Goal: Book appointment/travel/reservation

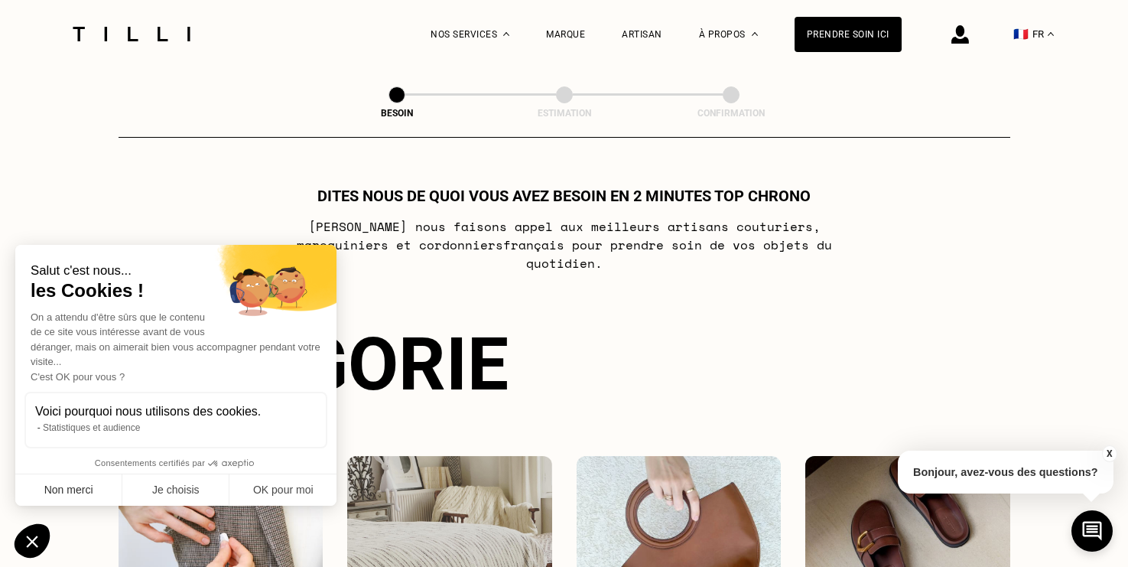
click at [89, 486] on button "Non merci" at bounding box center [68, 490] width 107 height 32
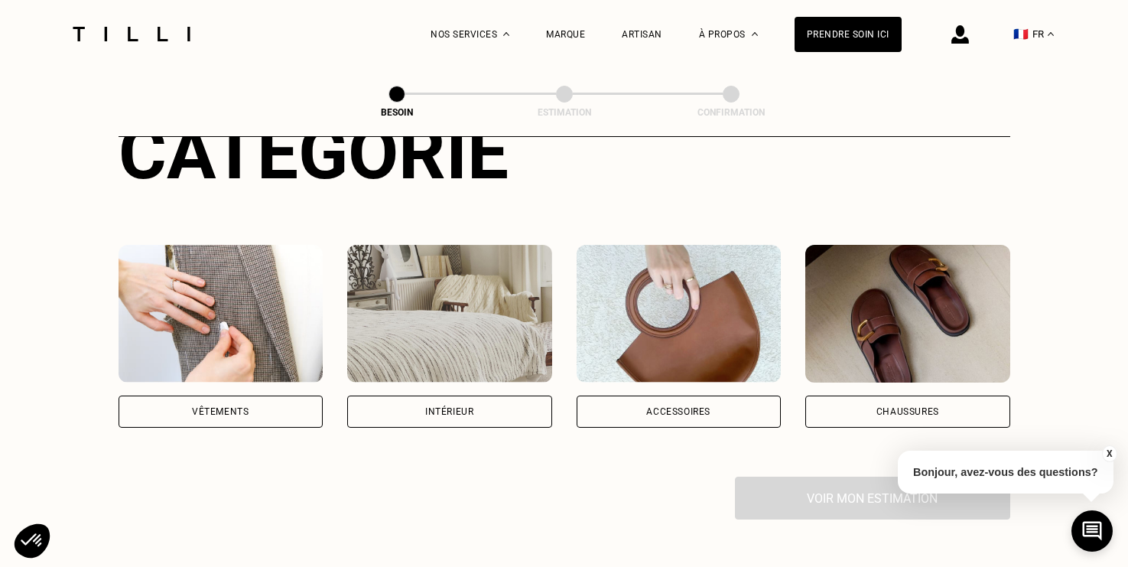
scroll to position [203, 0]
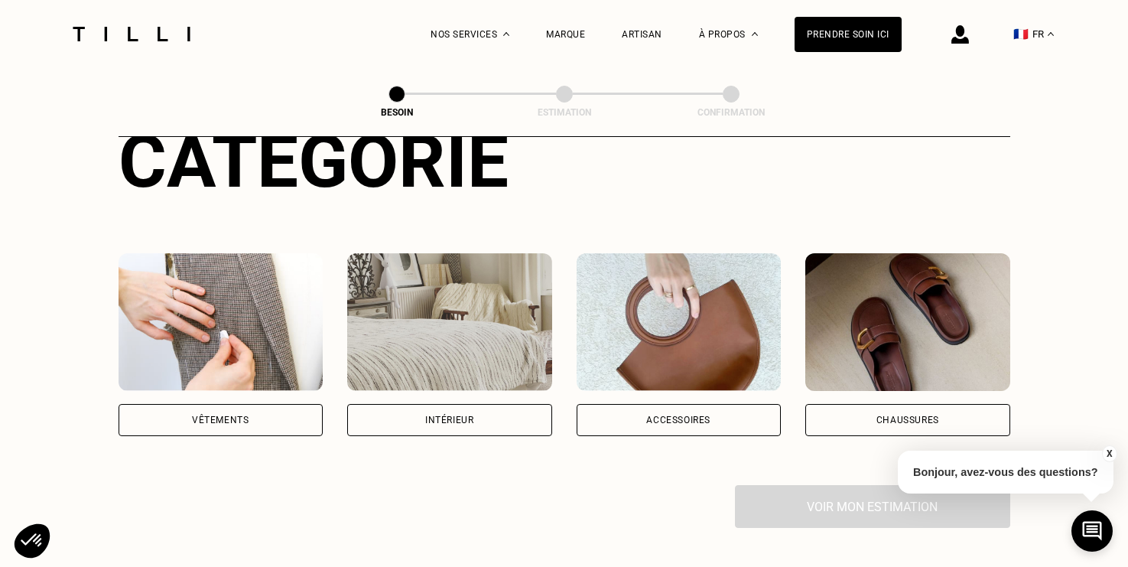
click at [241, 404] on div "Vêtements" at bounding box center [221, 420] width 205 height 32
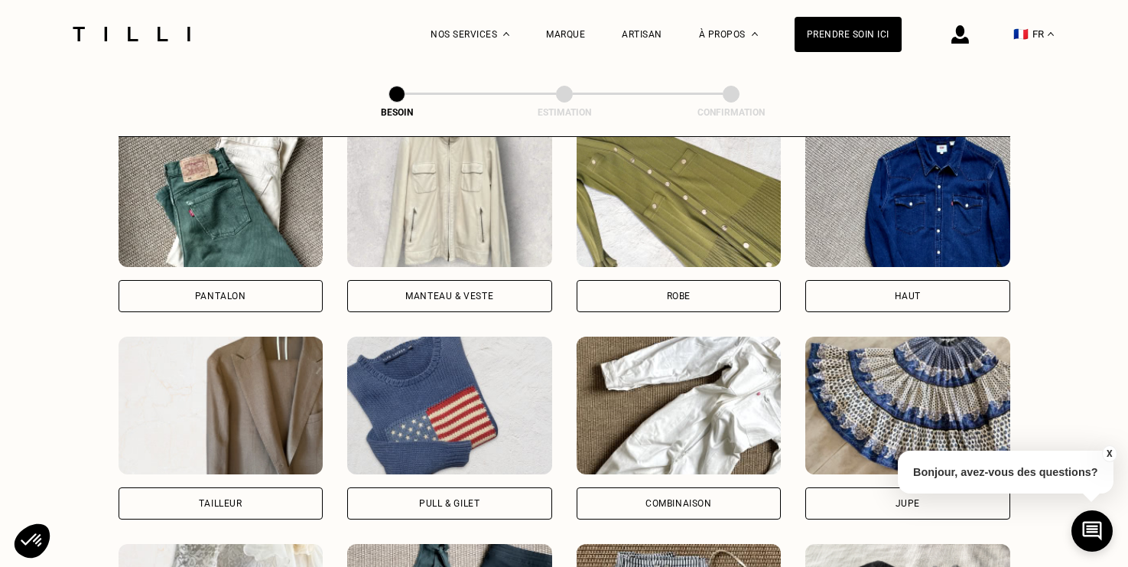
scroll to position [775, 0]
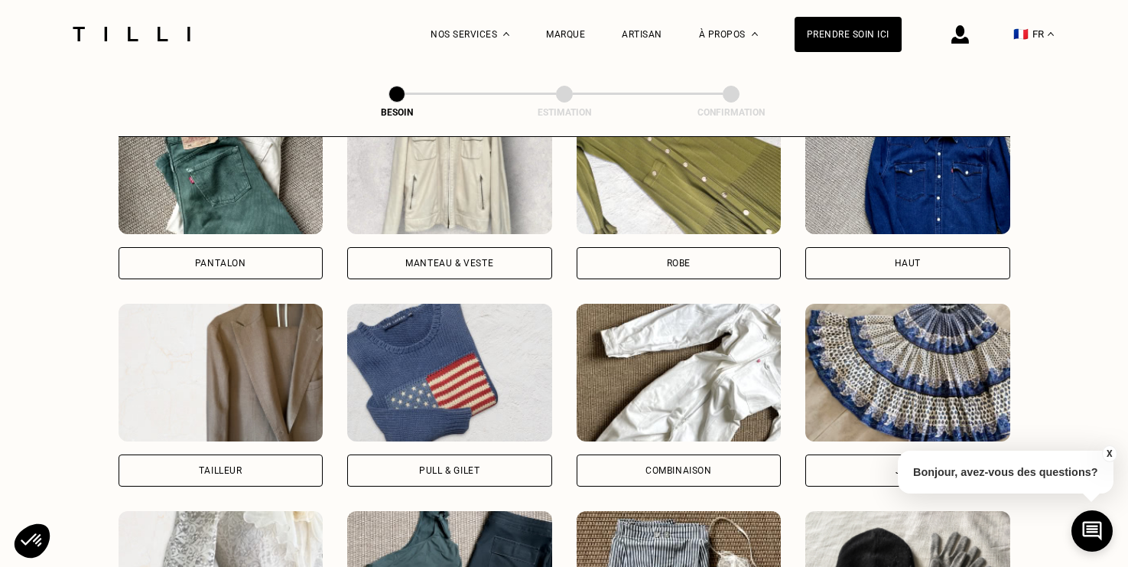
click at [406, 262] on div "Pantalon Manteau & Veste Robe Haut Tailleur Pull & gilet Combinaison Jupe Robe …" at bounding box center [565, 395] width 892 height 598
click at [407, 259] on div "Manteau & Veste" at bounding box center [449, 263] width 88 height 9
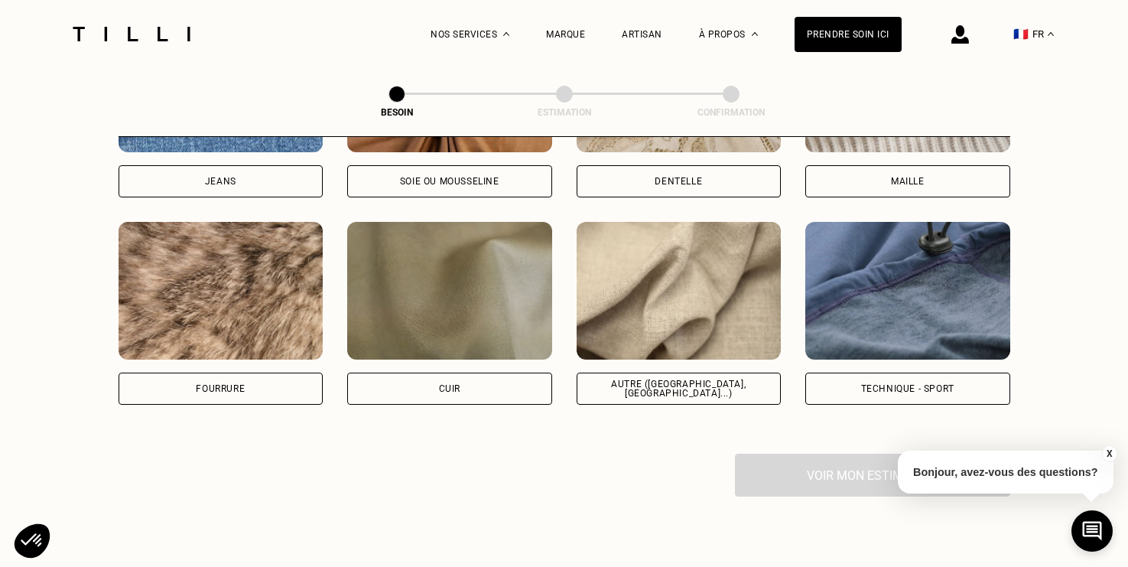
scroll to position [1797, 0]
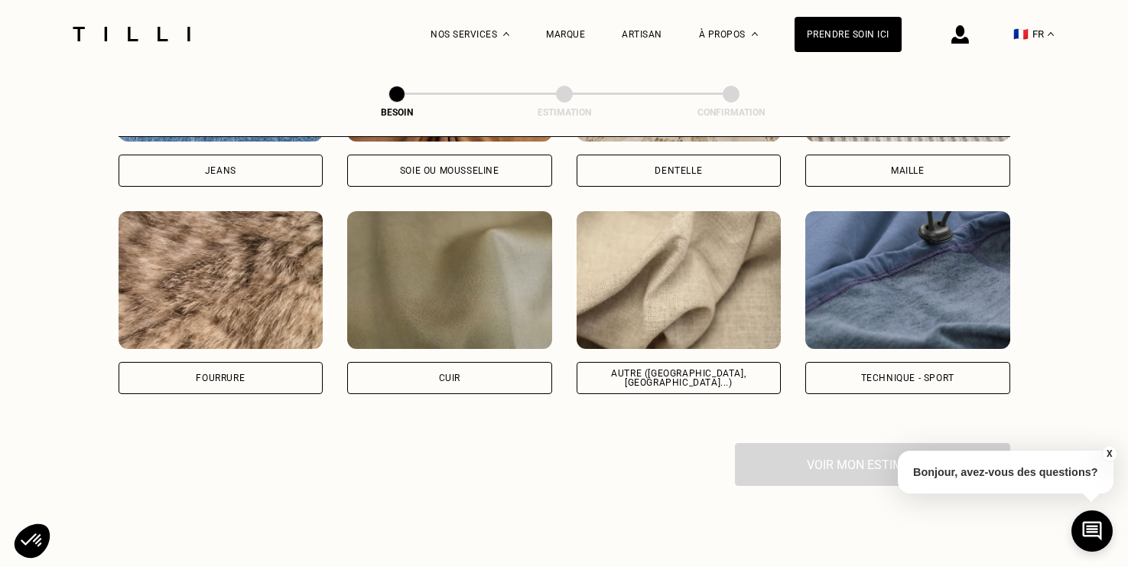
click at [655, 362] on div "Autre ([GEOGRAPHIC_DATA], [GEOGRAPHIC_DATA]...)" at bounding box center [679, 378] width 205 height 32
select select "FR"
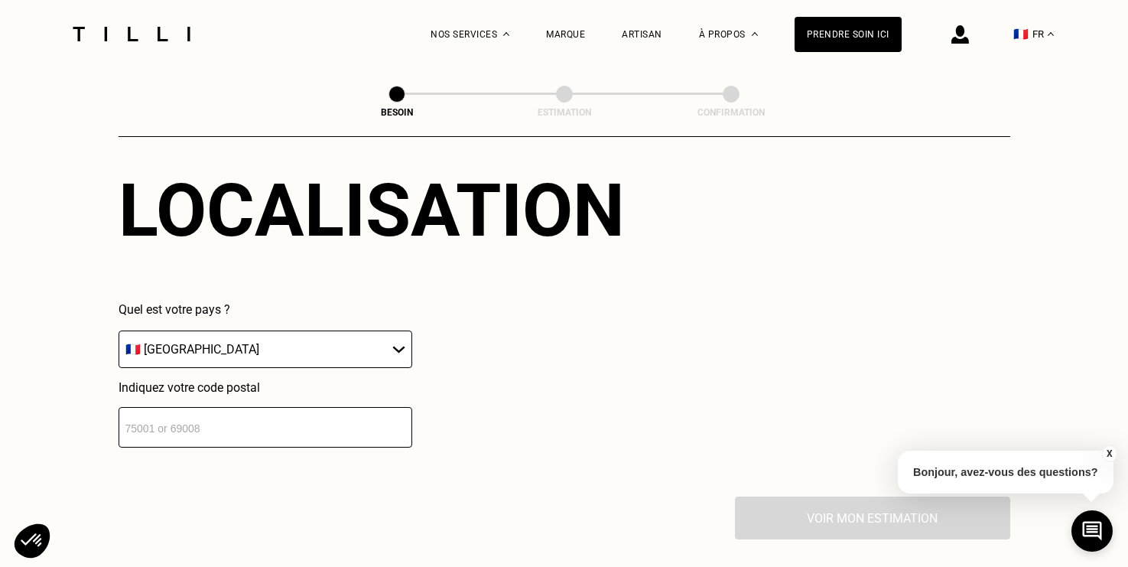
scroll to position [2127, 0]
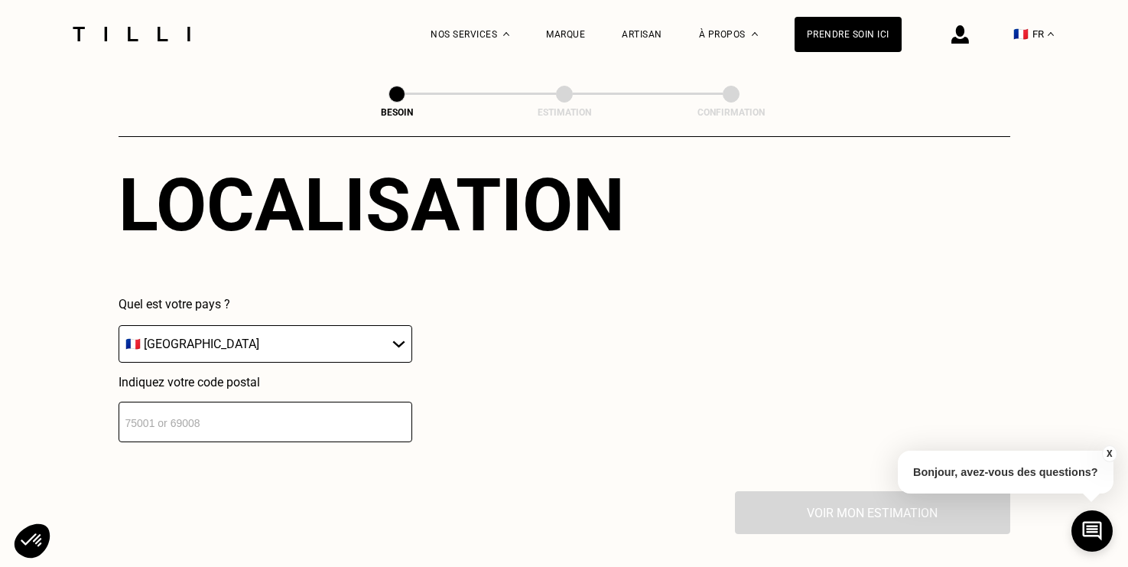
click at [283, 411] on input "number" at bounding box center [266, 422] width 294 height 41
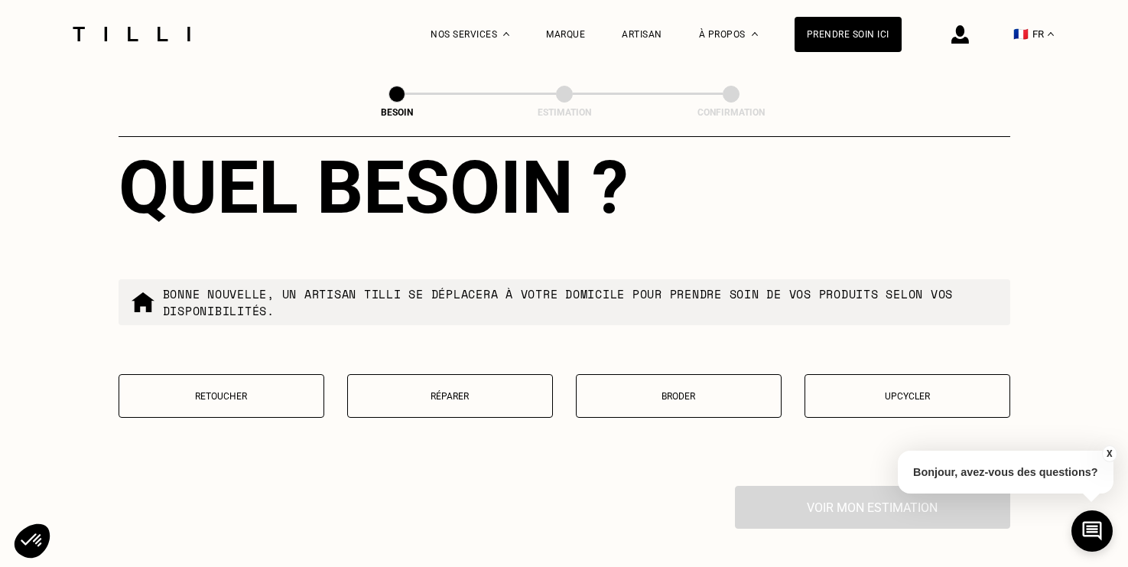
scroll to position [2539, 0]
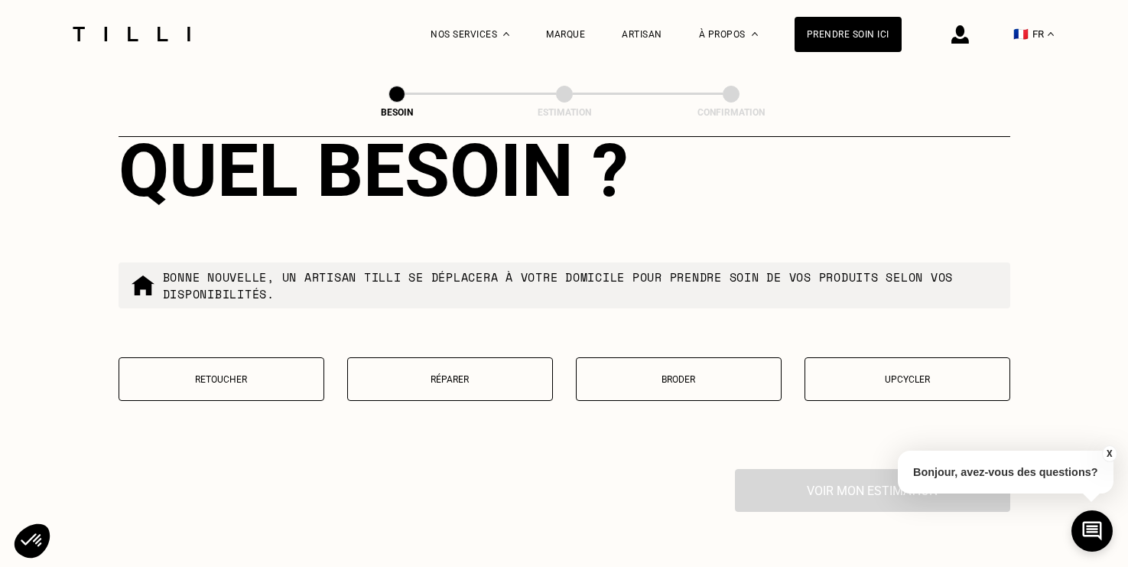
type input "75005"
click at [513, 375] on button "Réparer" at bounding box center [450, 379] width 206 height 44
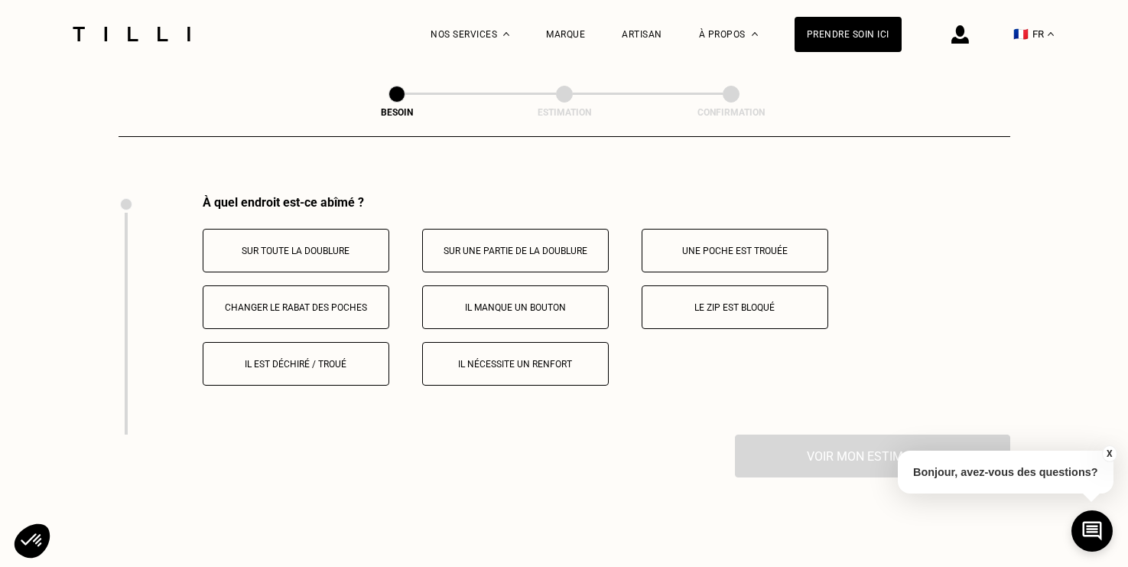
scroll to position [2846, 0]
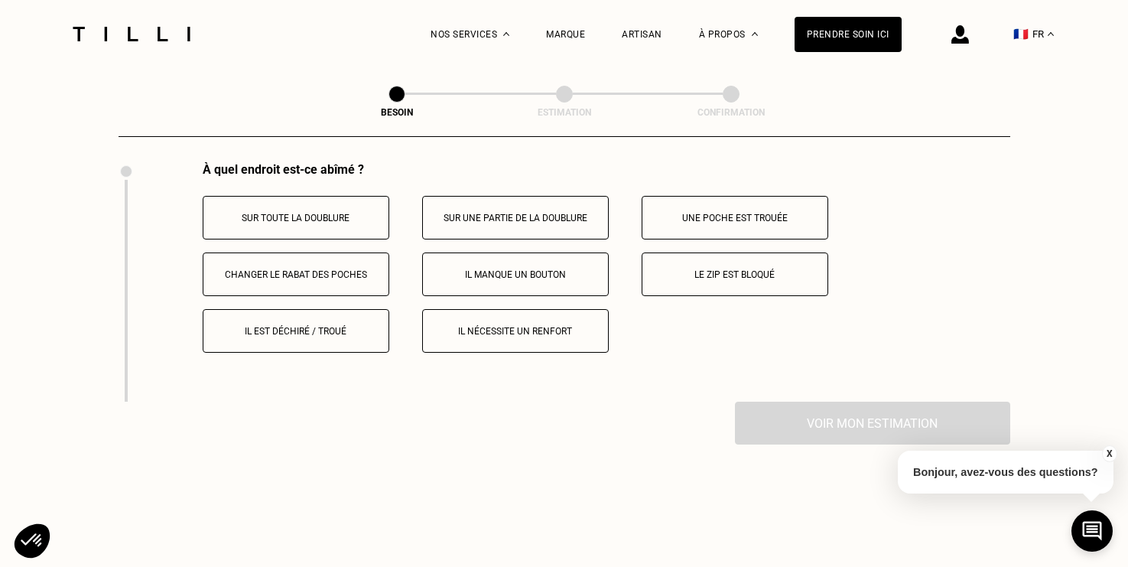
click at [798, 366] on div "À quel endroit est-ce abîmé ? Sur toute la doublure Sur une partie de la doublu…" at bounding box center [565, 281] width 892 height 239
click at [793, 402] on div "Voir mon estimation" at bounding box center [565, 423] width 892 height 43
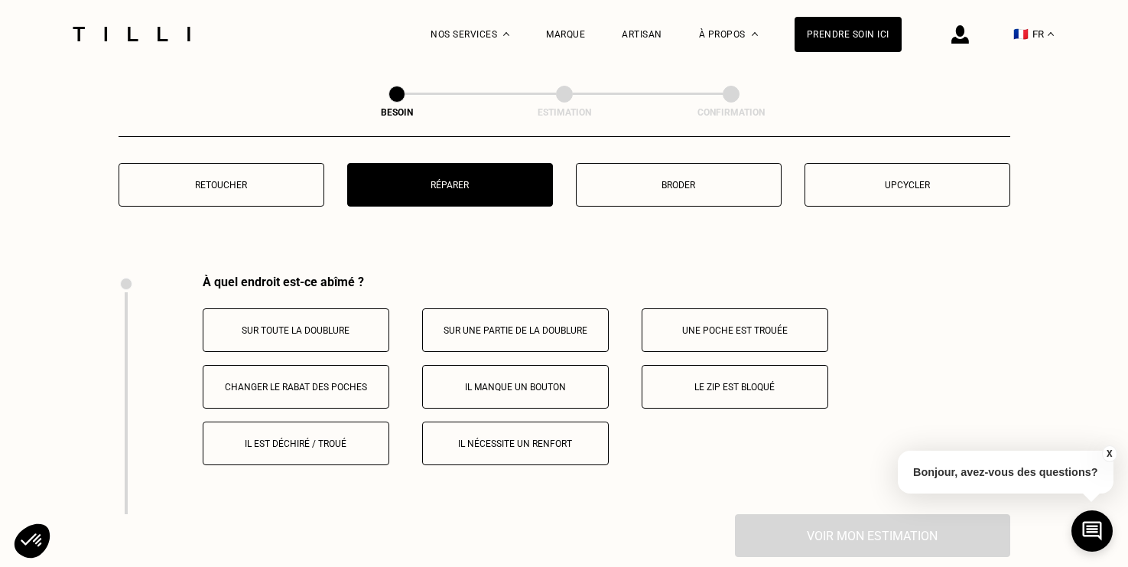
scroll to position [2711, 0]
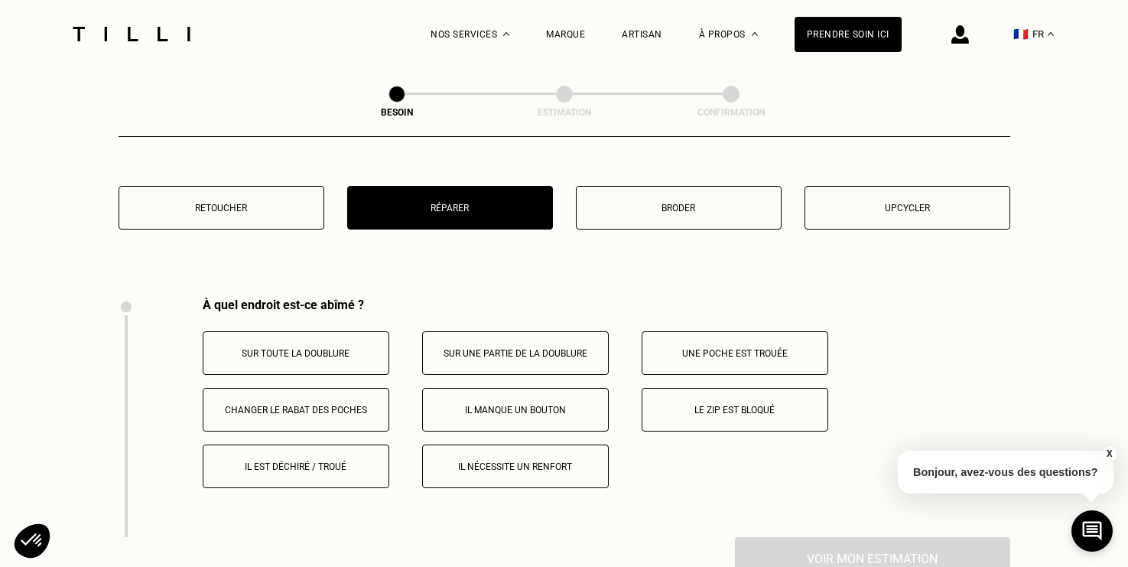
click at [858, 204] on button "Upcycler" at bounding box center [908, 208] width 206 height 44
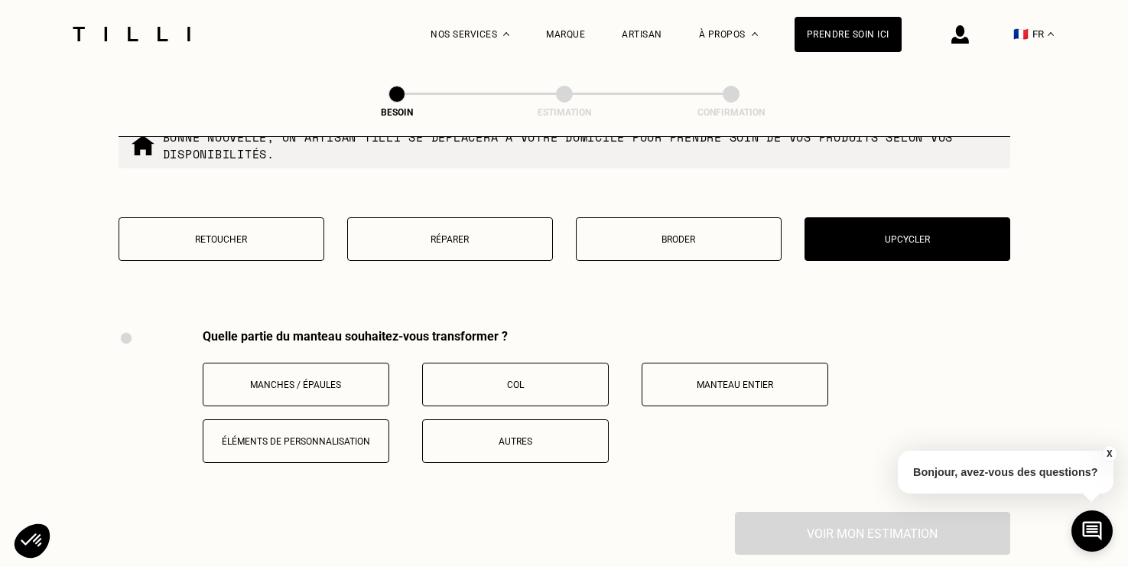
scroll to position [2676, 0]
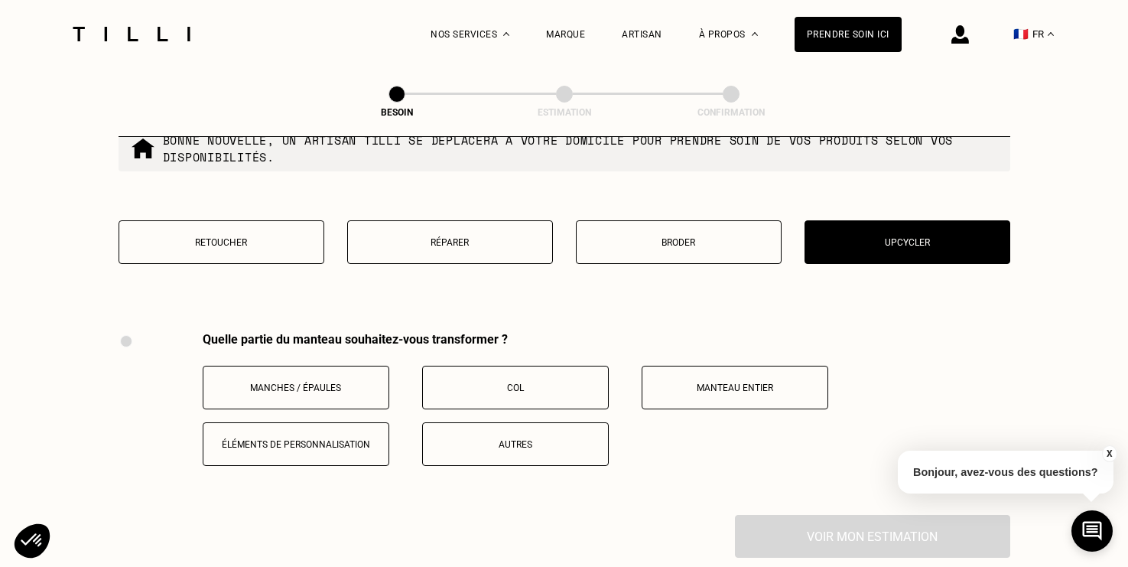
click at [259, 237] on button "Retoucher" at bounding box center [222, 242] width 206 height 44
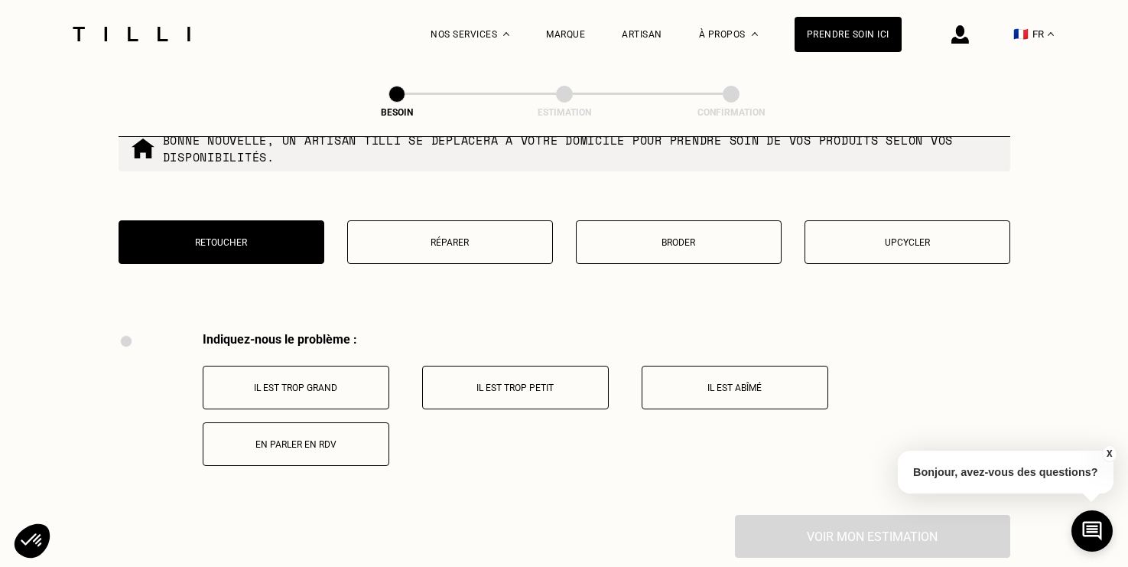
scroll to position [2824, 0]
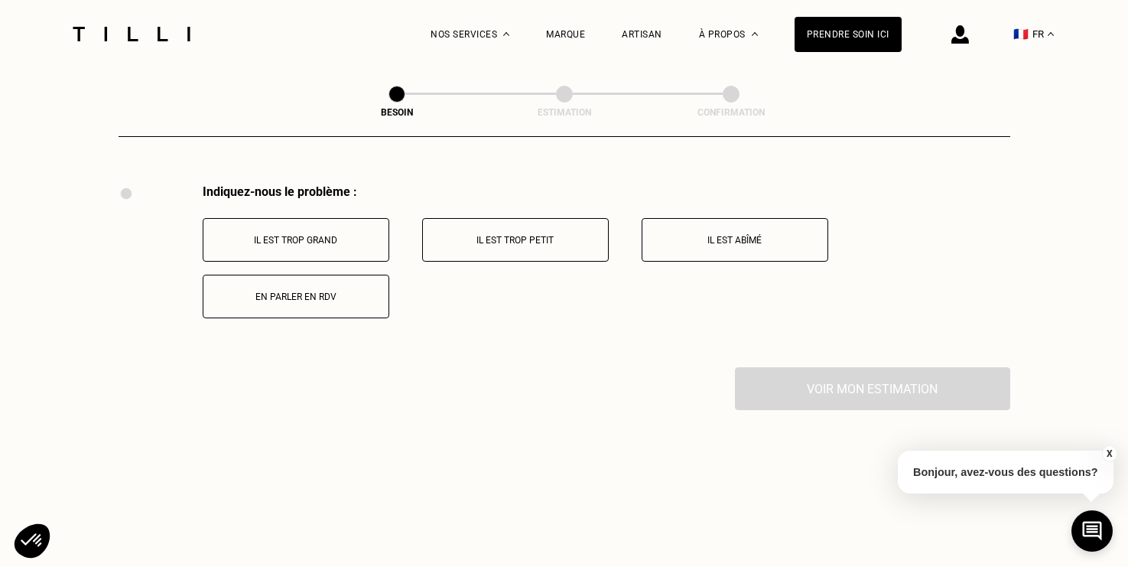
click at [301, 291] on button "En parler en RDV" at bounding box center [296, 297] width 187 height 44
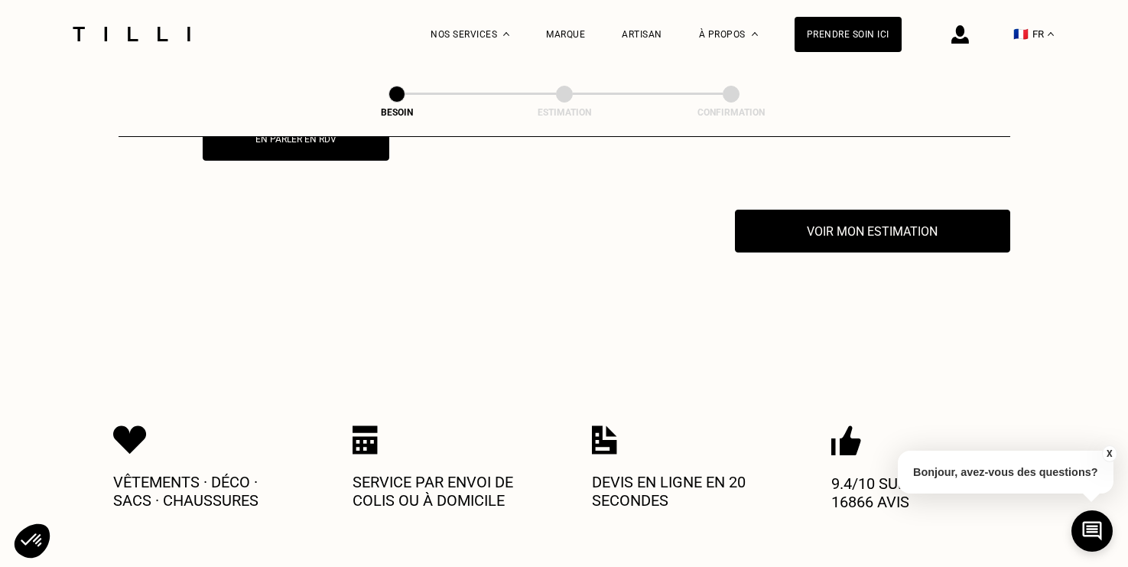
scroll to position [3007, 0]
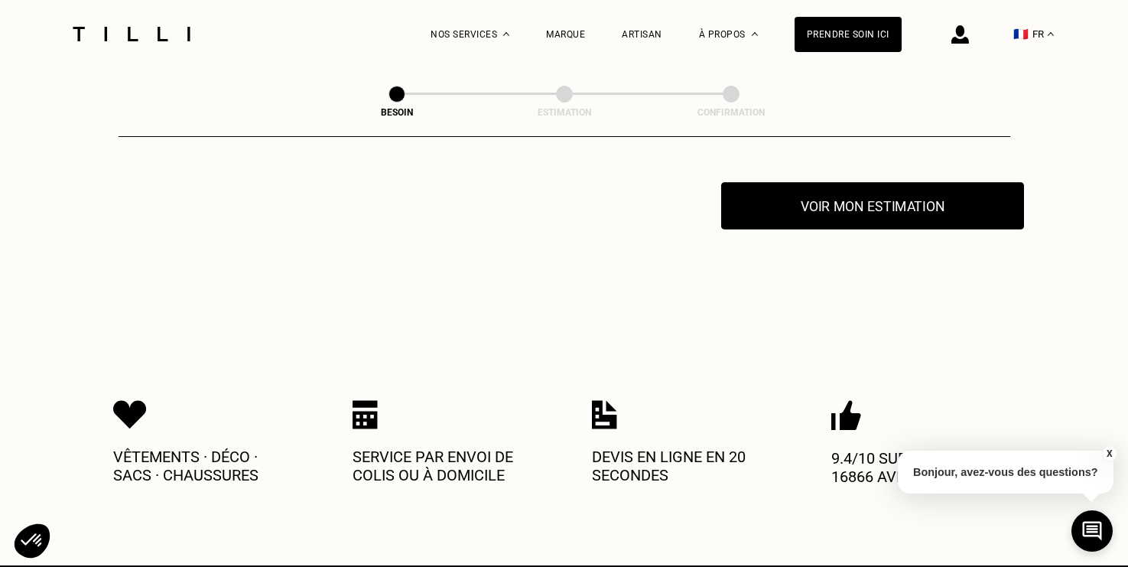
click at [840, 190] on button "Voir mon estimation" at bounding box center [872, 205] width 303 height 47
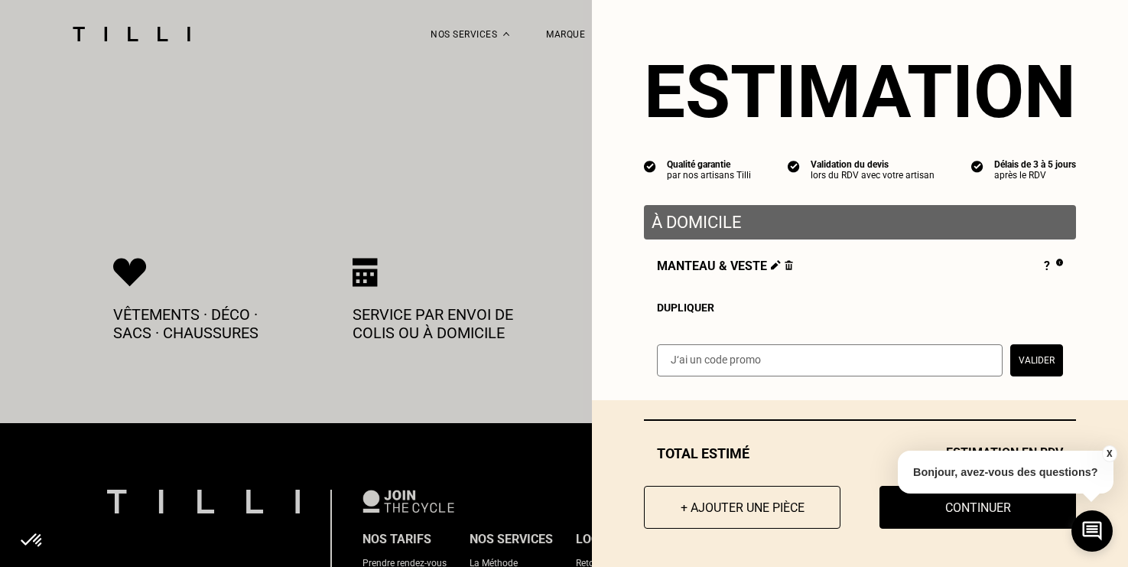
scroll to position [3154, 0]
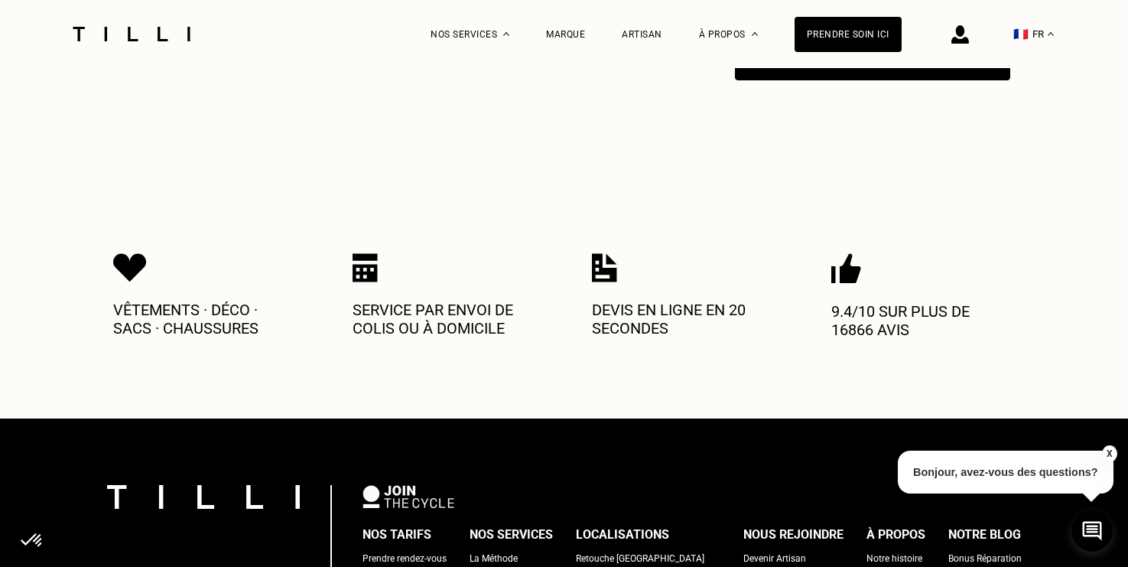
click at [1109, 454] on button "X" at bounding box center [1109, 453] width 15 height 17
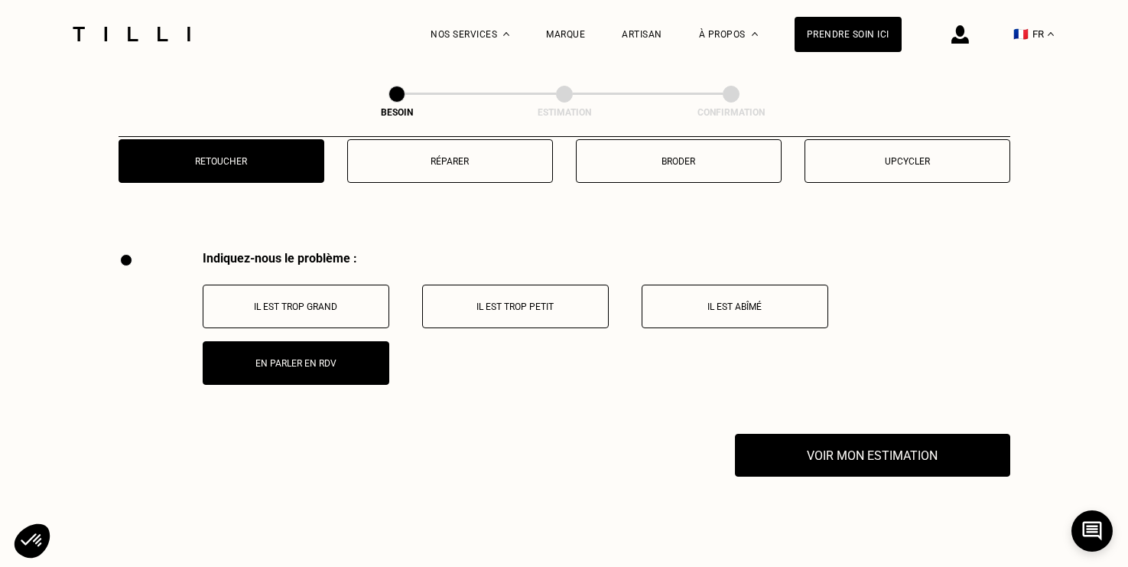
scroll to position [2785, 0]
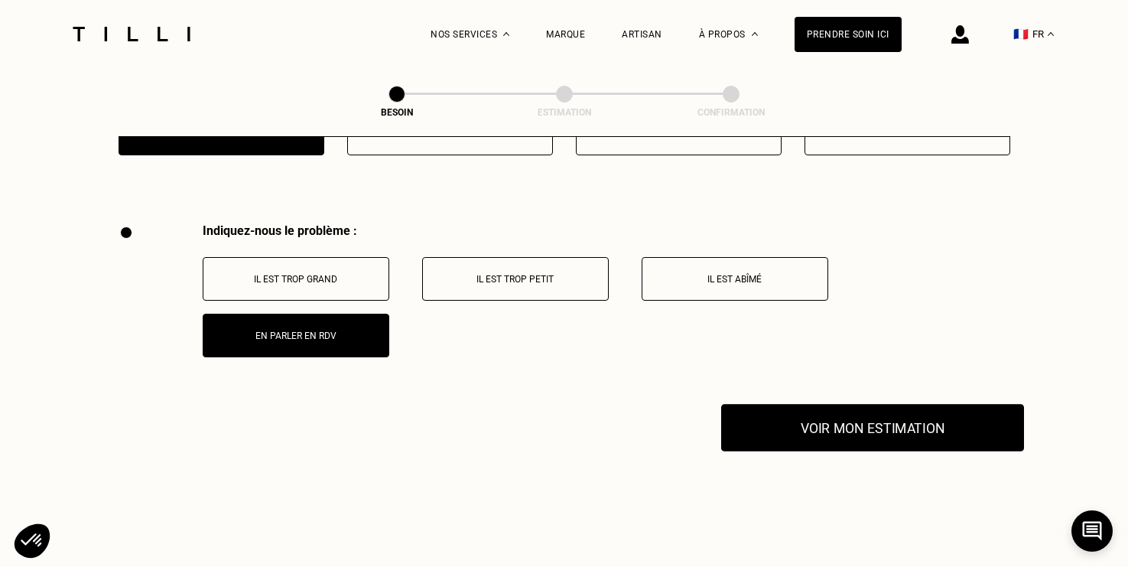
click at [858, 430] on button "Voir mon estimation" at bounding box center [872, 427] width 303 height 47
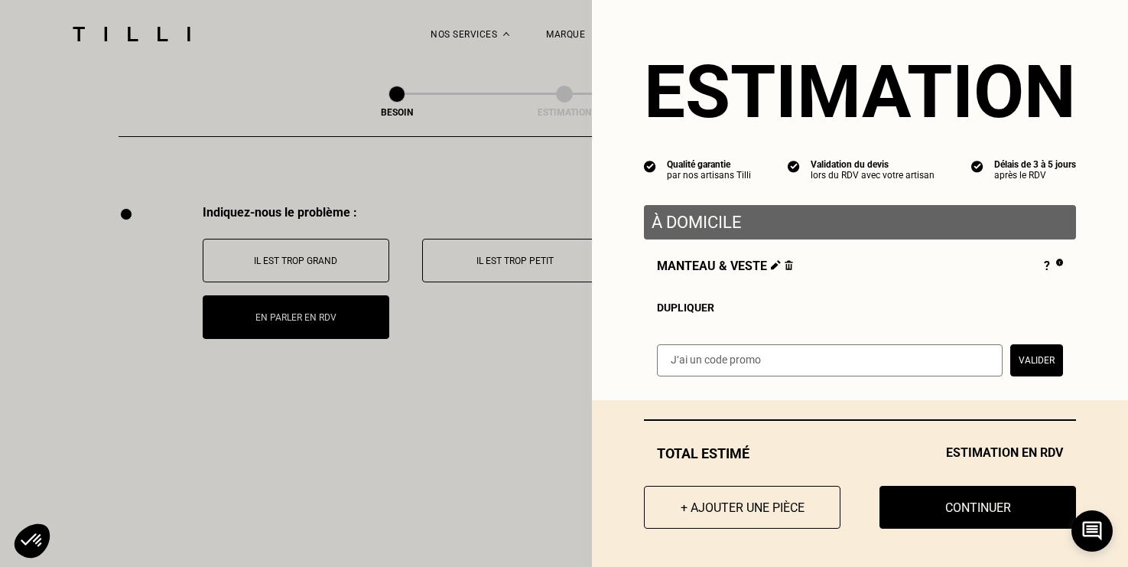
scroll to position [2804, 0]
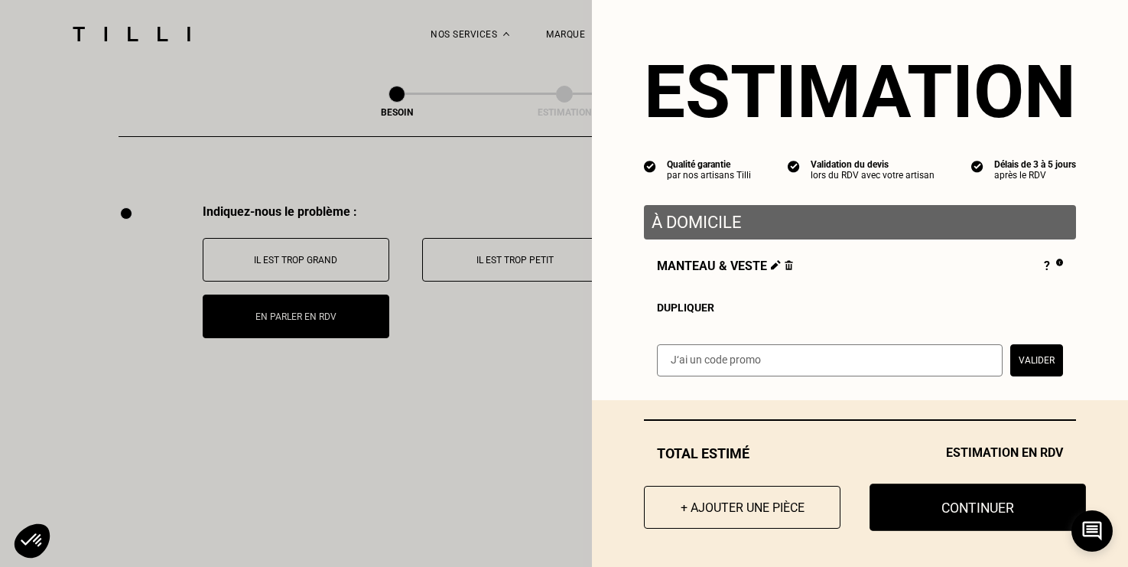
click at [936, 508] on button "Continuer" at bounding box center [978, 507] width 217 height 47
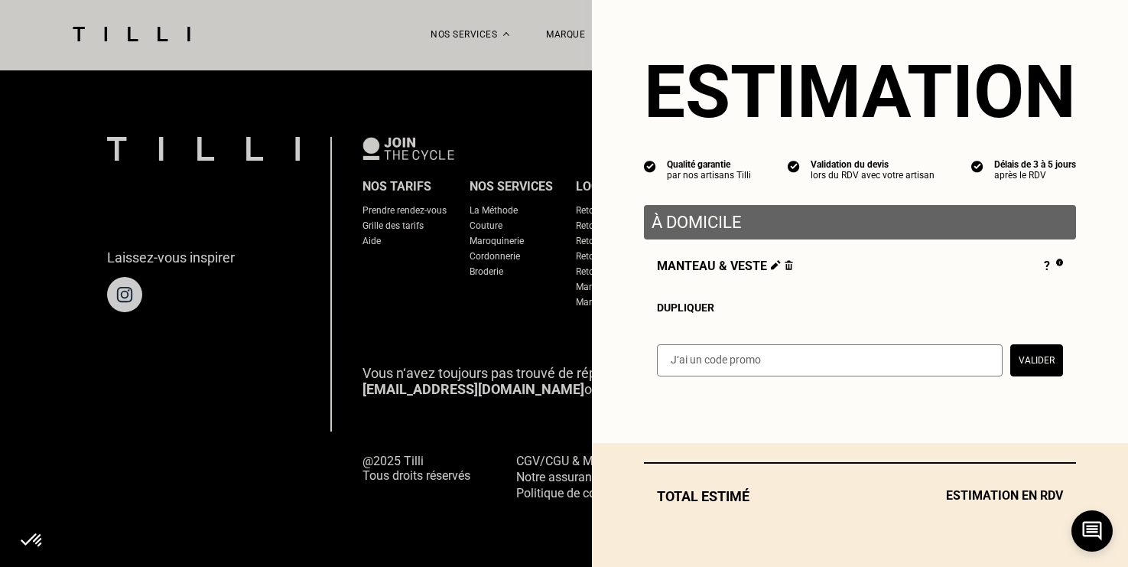
scroll to position [980, 0]
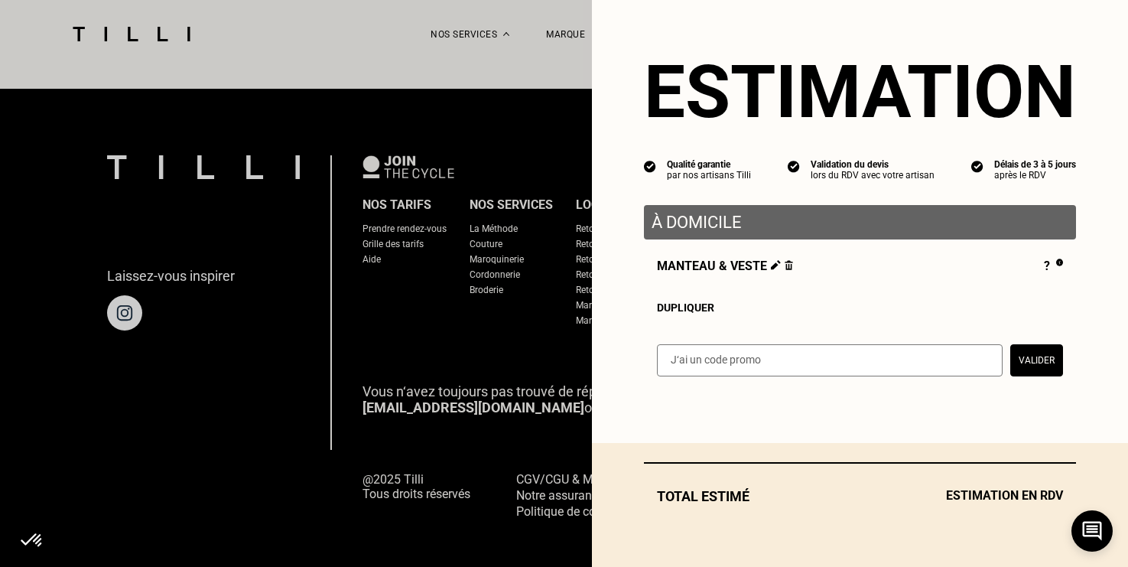
select select "FR"
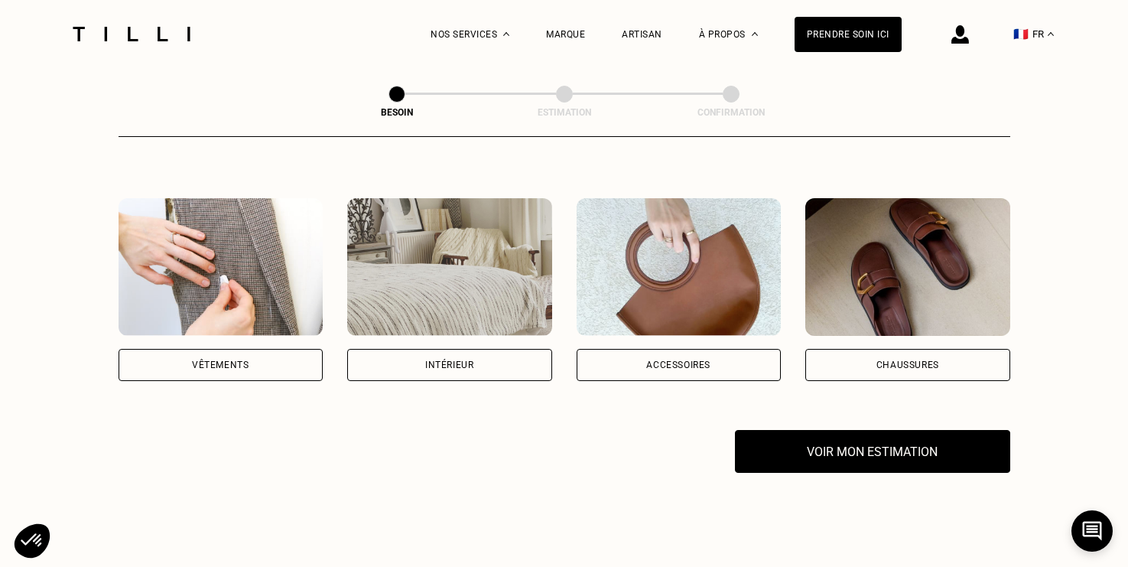
scroll to position [280, 0]
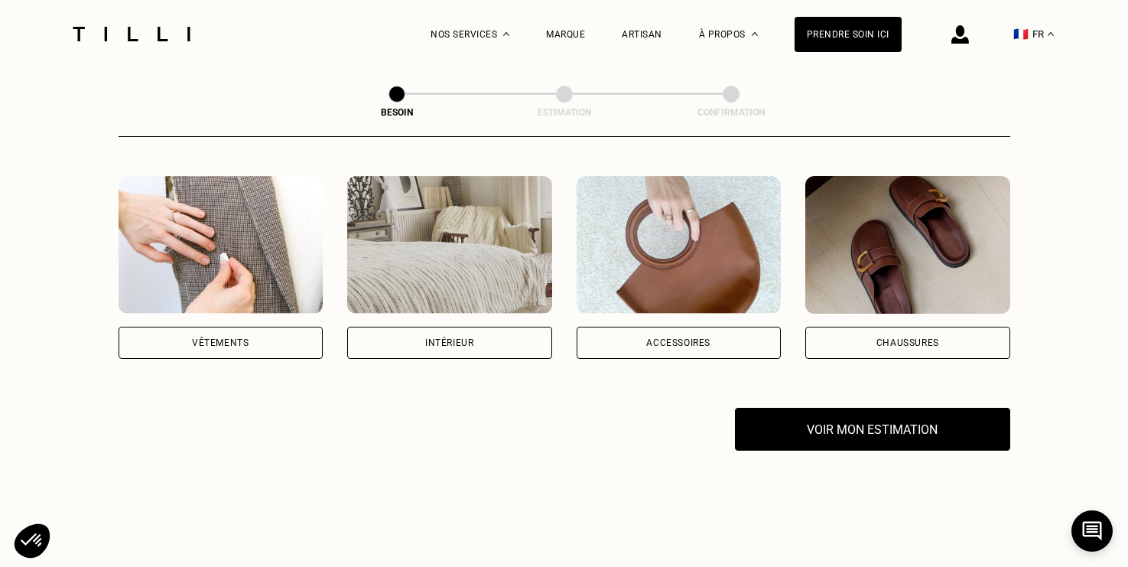
click at [636, 327] on div "Accessoires" at bounding box center [679, 343] width 205 height 32
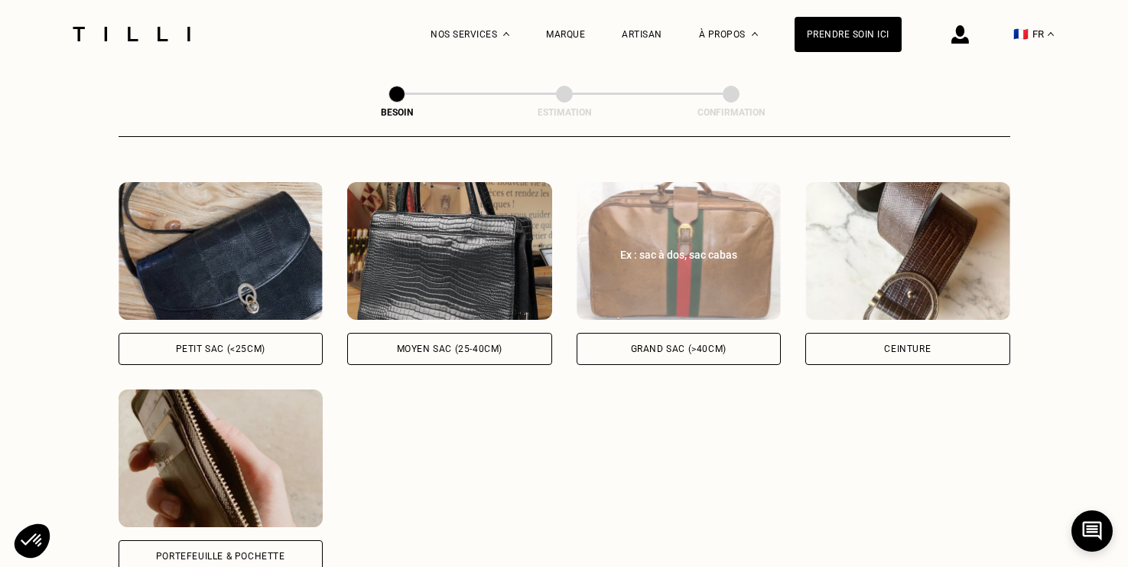
scroll to position [694, 0]
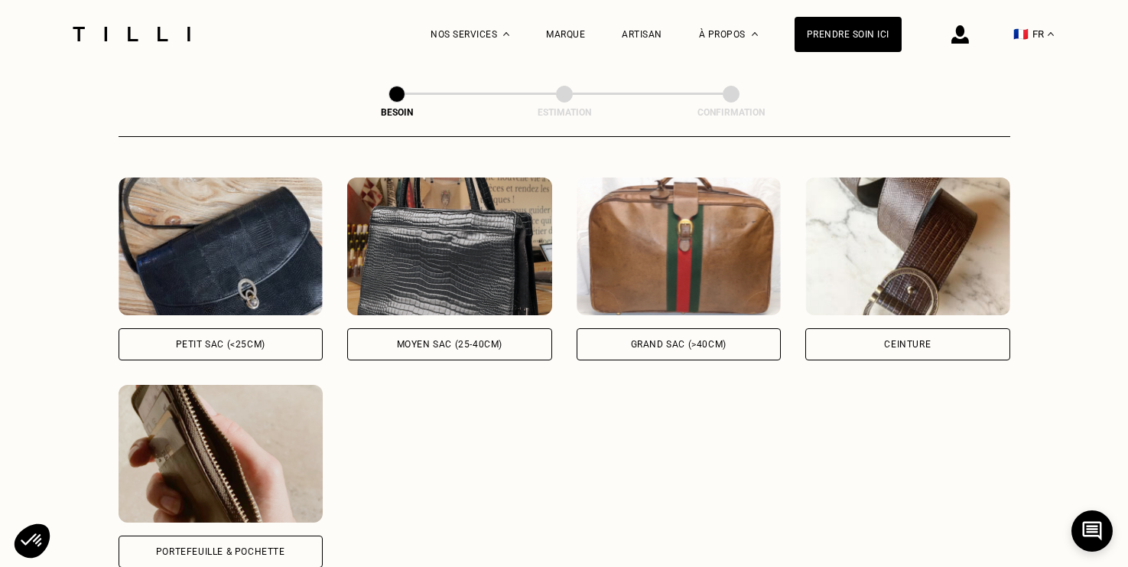
click at [890, 307] on div "Ceinture" at bounding box center [908, 268] width 205 height 183
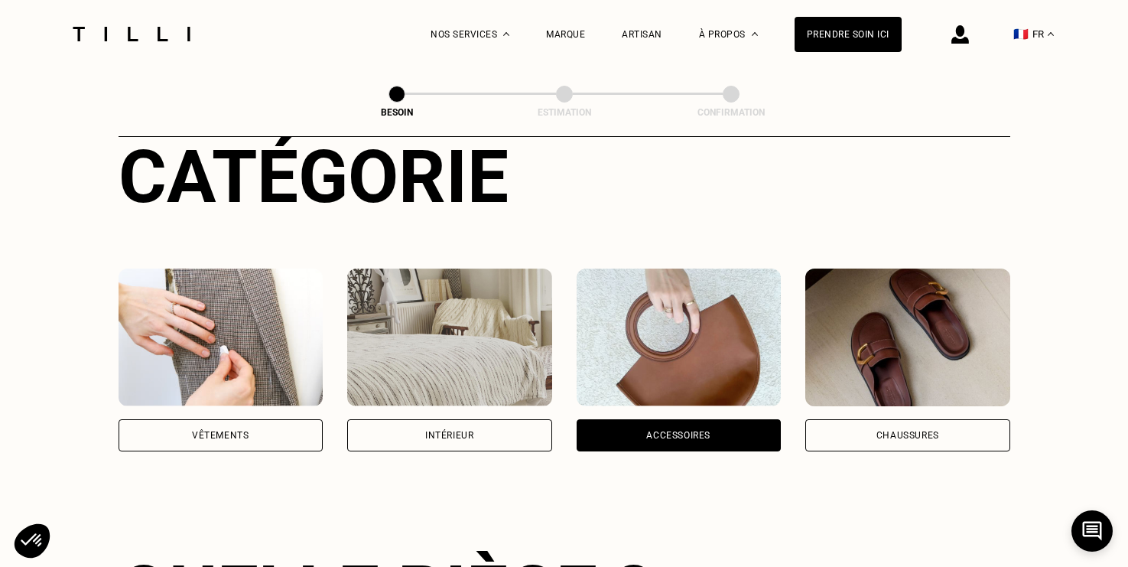
scroll to position [161, 0]
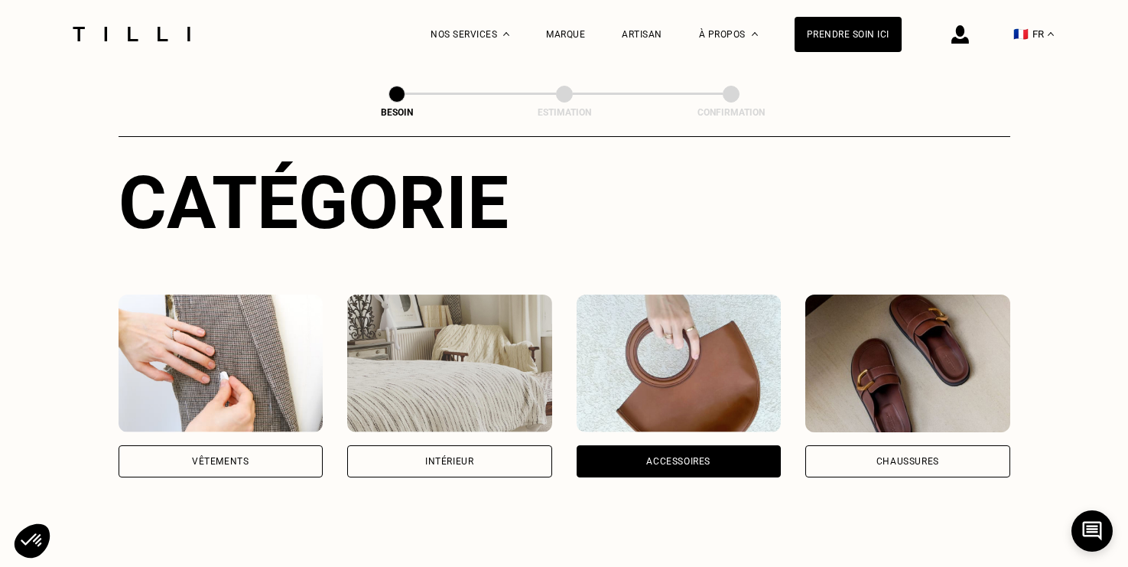
click at [283, 452] on div "Vêtements" at bounding box center [221, 461] width 205 height 32
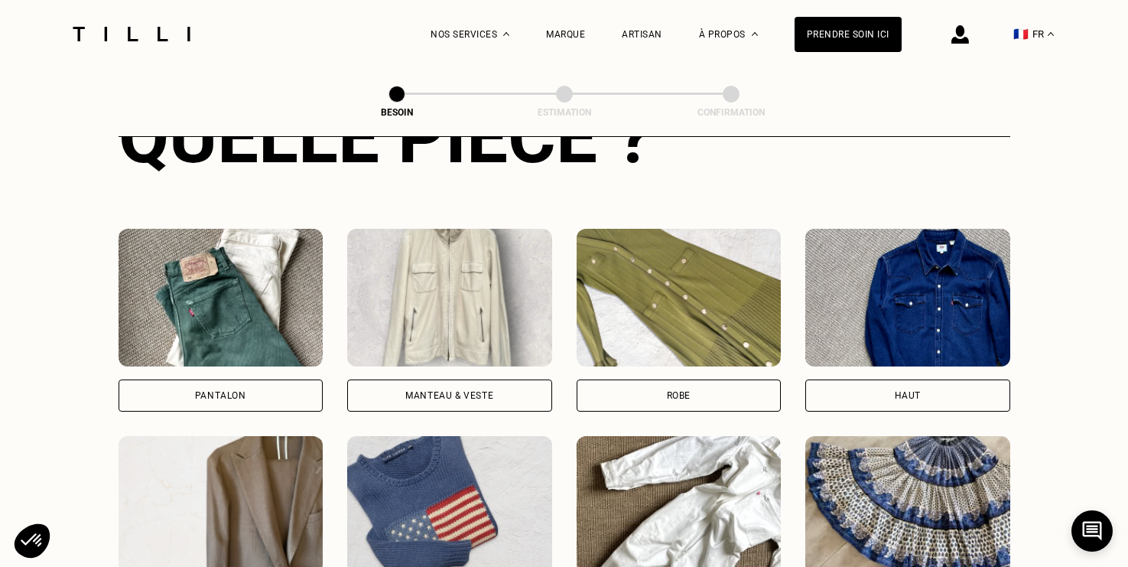
scroll to position [674, 0]
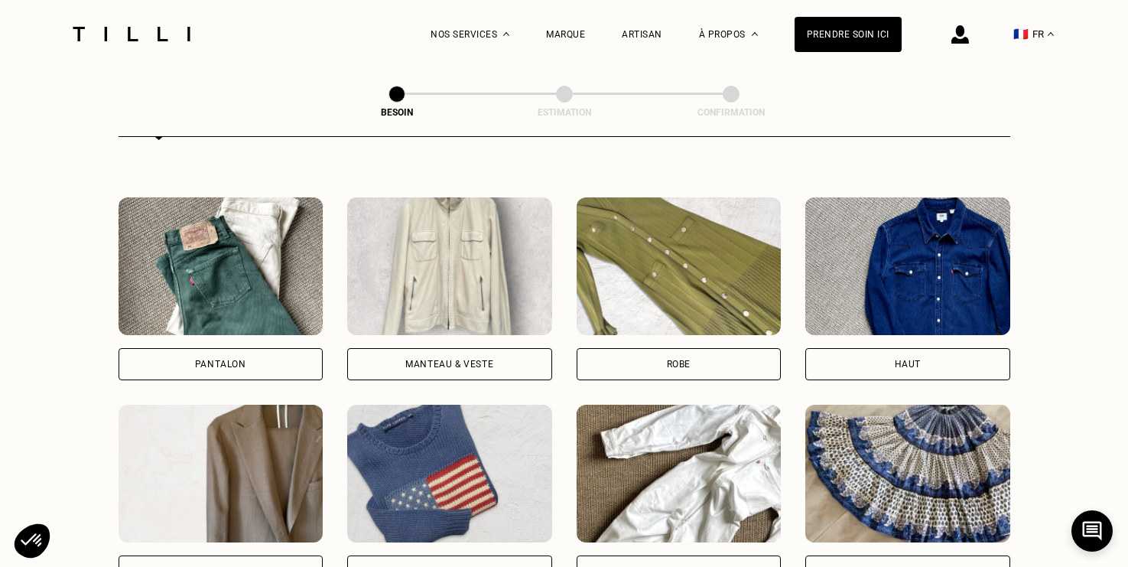
click at [524, 348] on div "Manteau & Veste" at bounding box center [449, 364] width 205 height 32
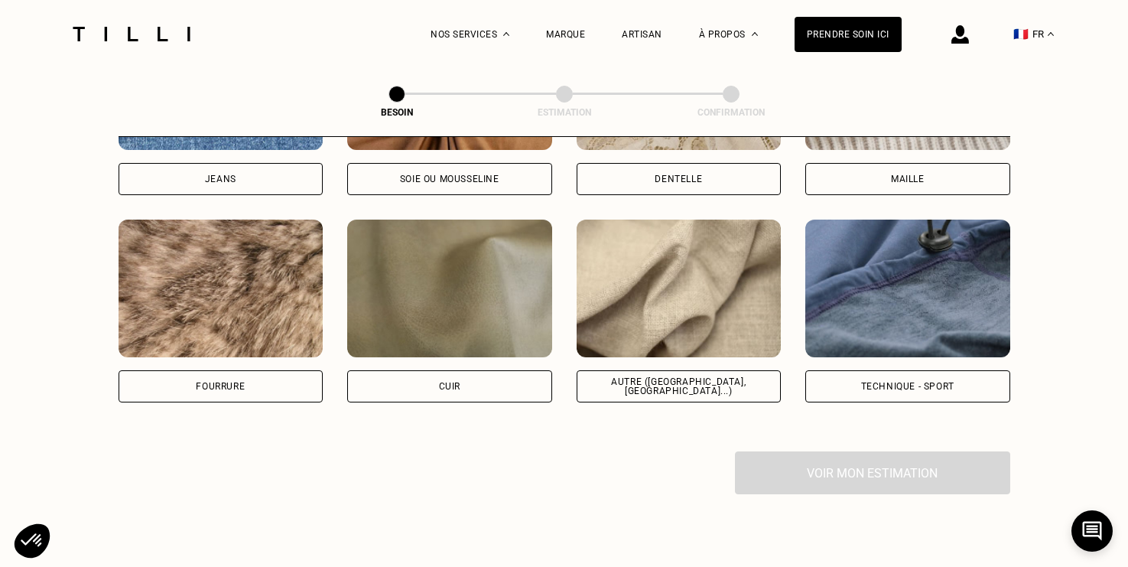
scroll to position [1825, 0]
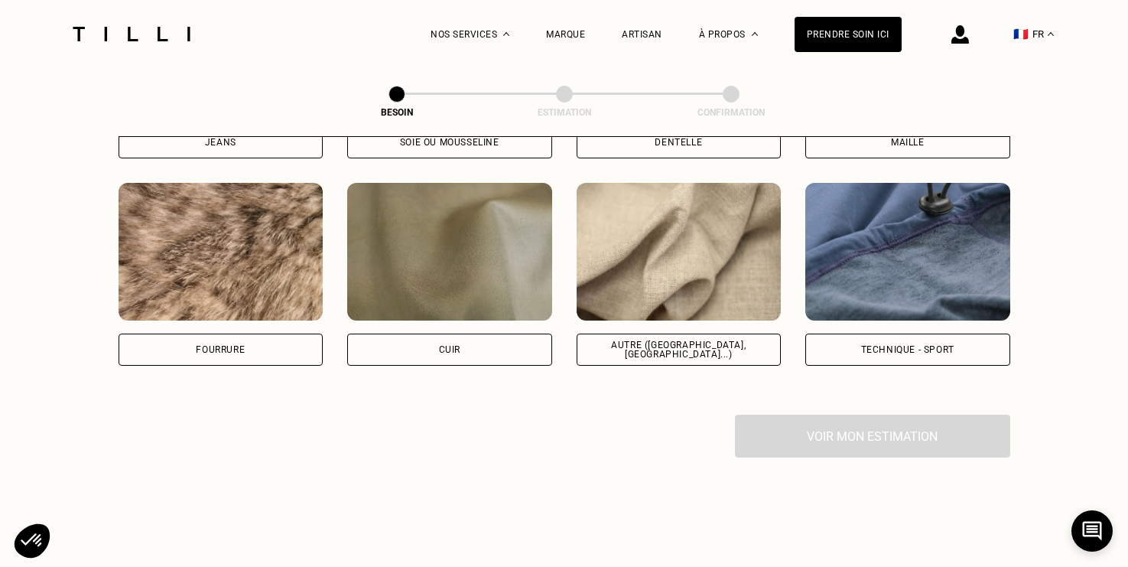
click at [695, 338] on div "Autre ([GEOGRAPHIC_DATA], [GEOGRAPHIC_DATA]...)" at bounding box center [679, 350] width 205 height 32
select select "FR"
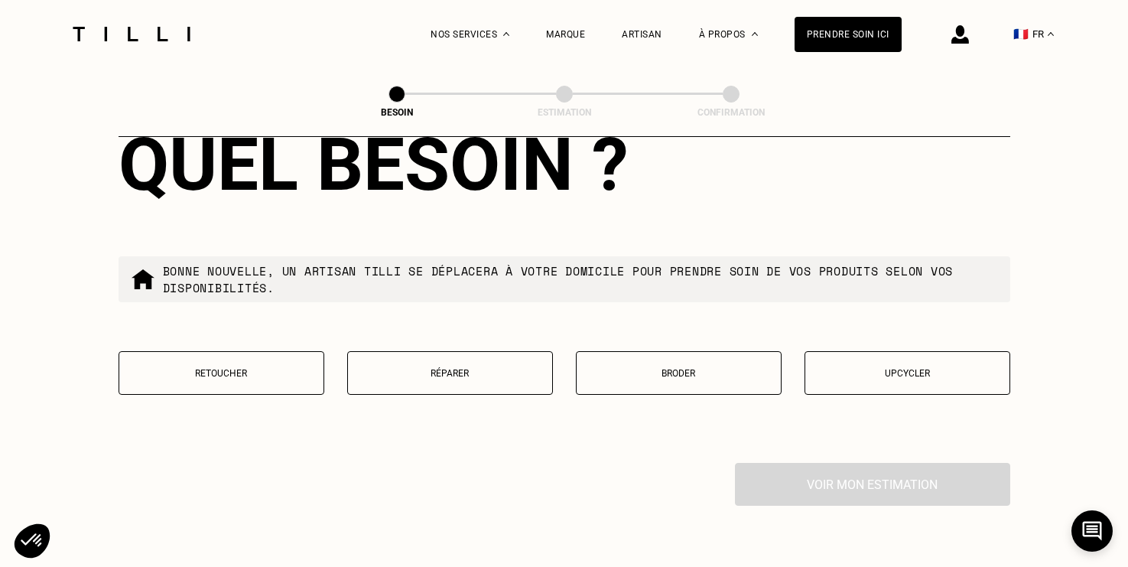
scroll to position [2547, 0]
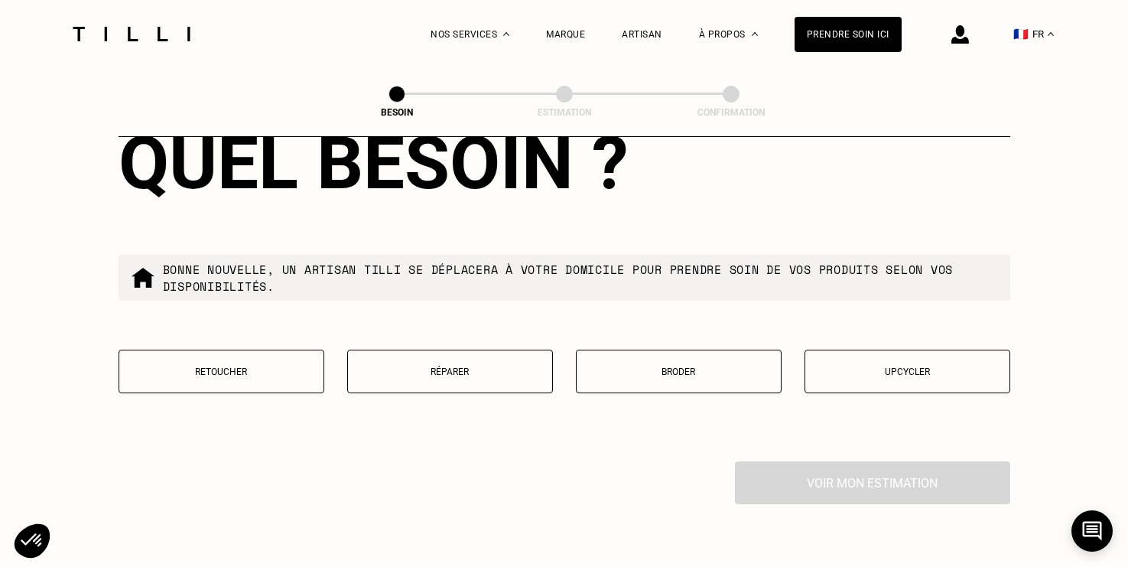
click at [279, 365] on button "Retoucher" at bounding box center [222, 372] width 206 height 44
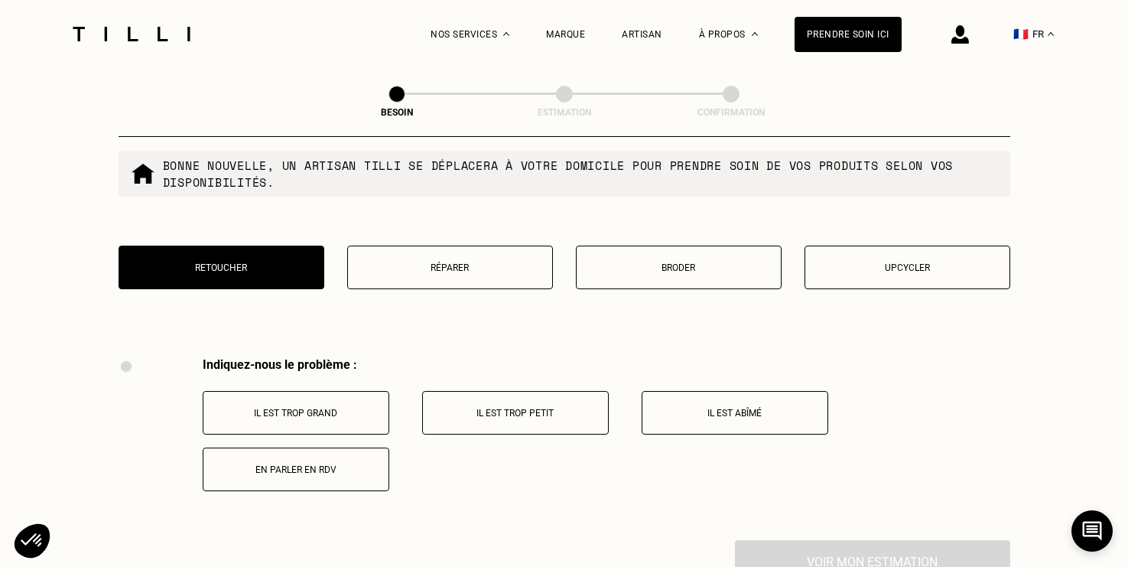
scroll to position [2652, 0]
click at [477, 267] on button "Réparer" at bounding box center [450, 266] width 206 height 44
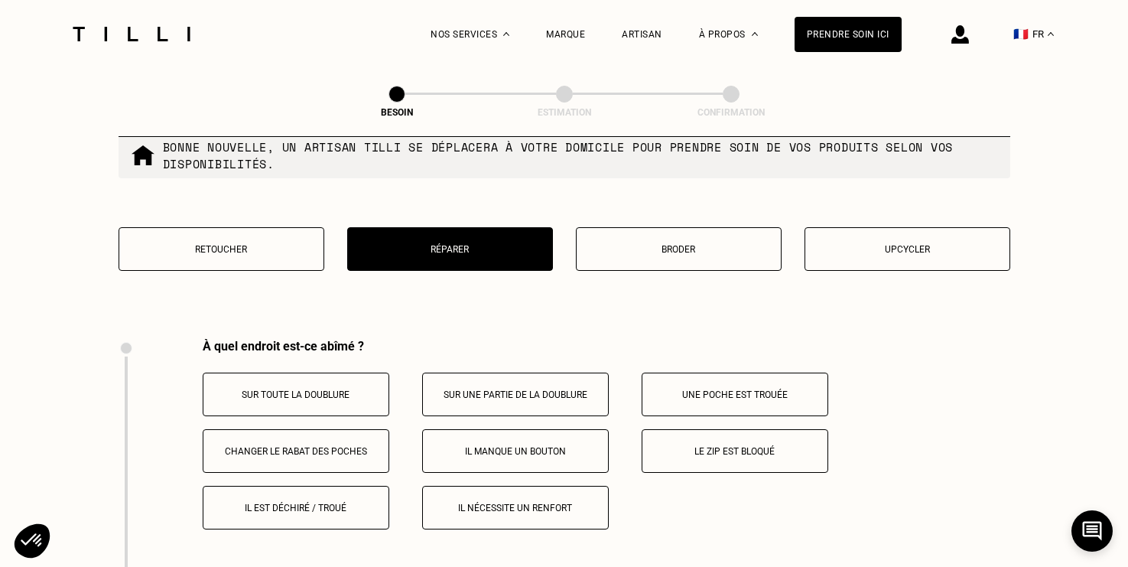
scroll to position [2650, 0]
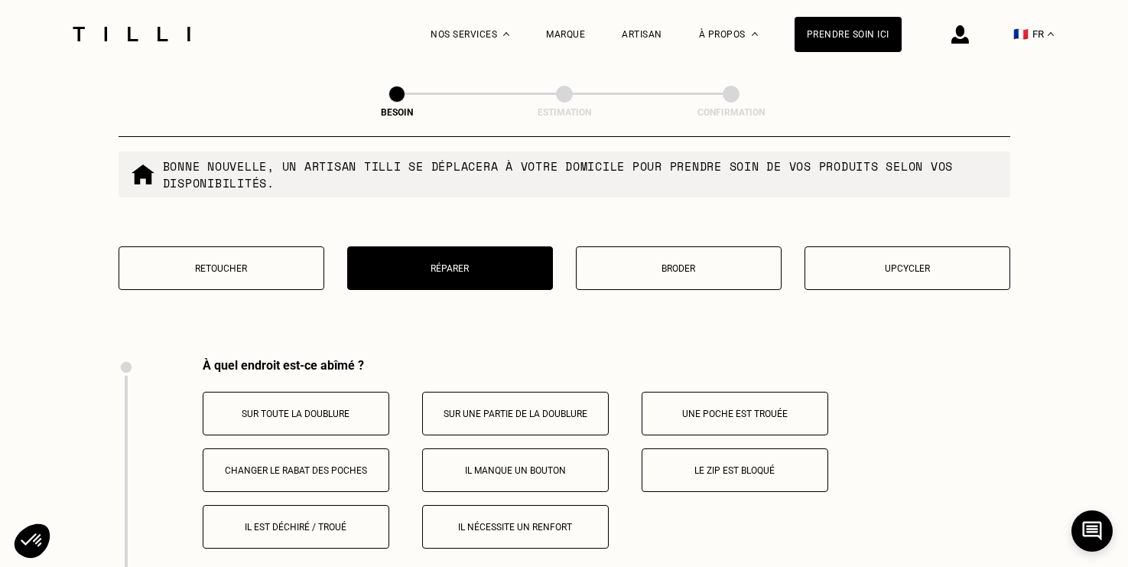
click at [648, 262] on button "Broder" at bounding box center [679, 268] width 206 height 44
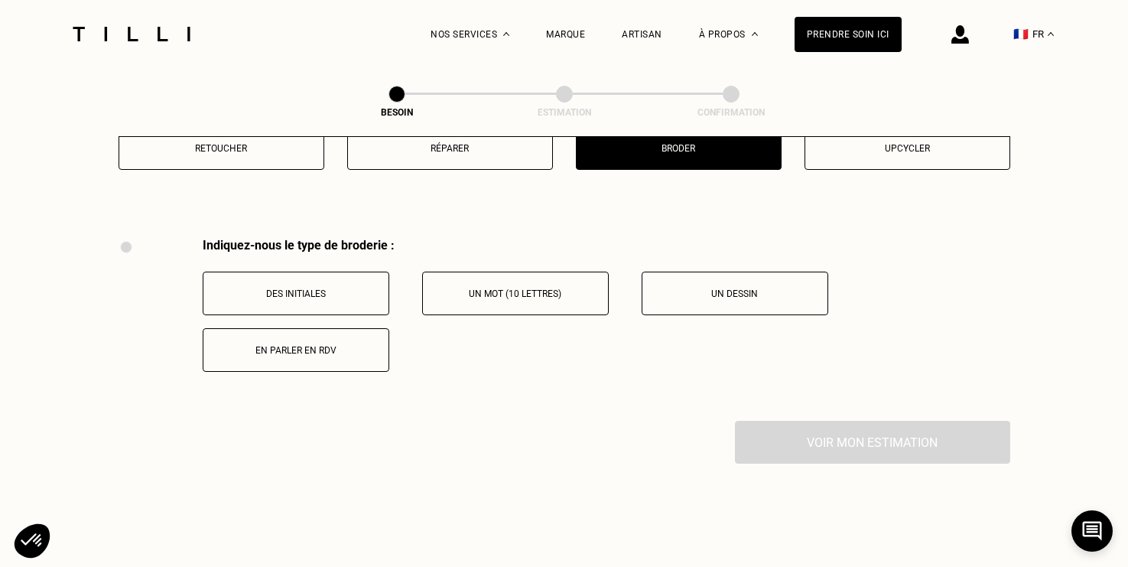
scroll to position [2672, 0]
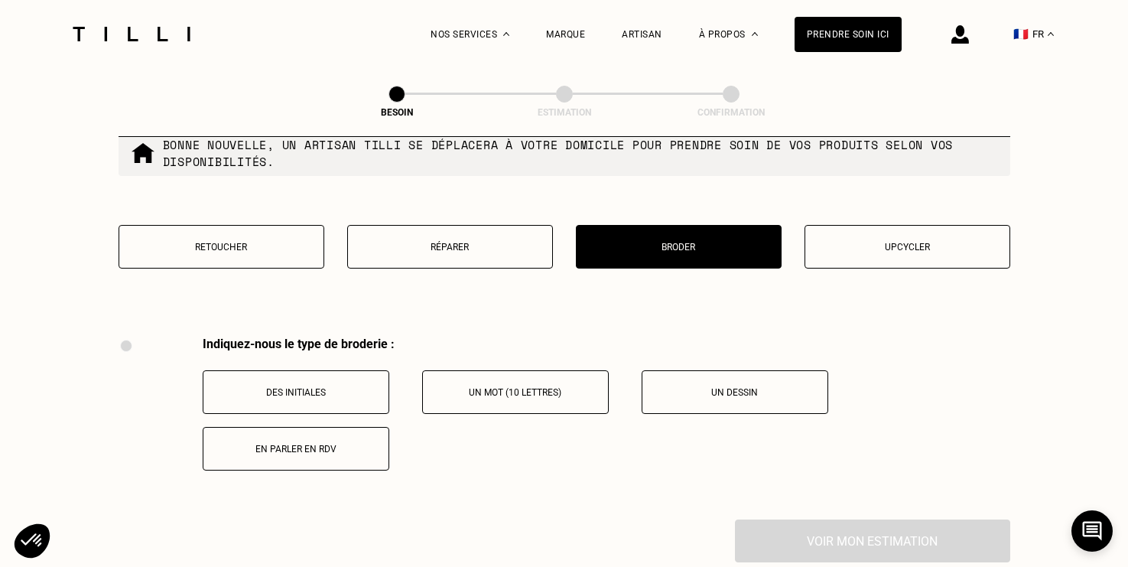
click at [882, 242] on p "Upcycler" at bounding box center [907, 247] width 189 height 11
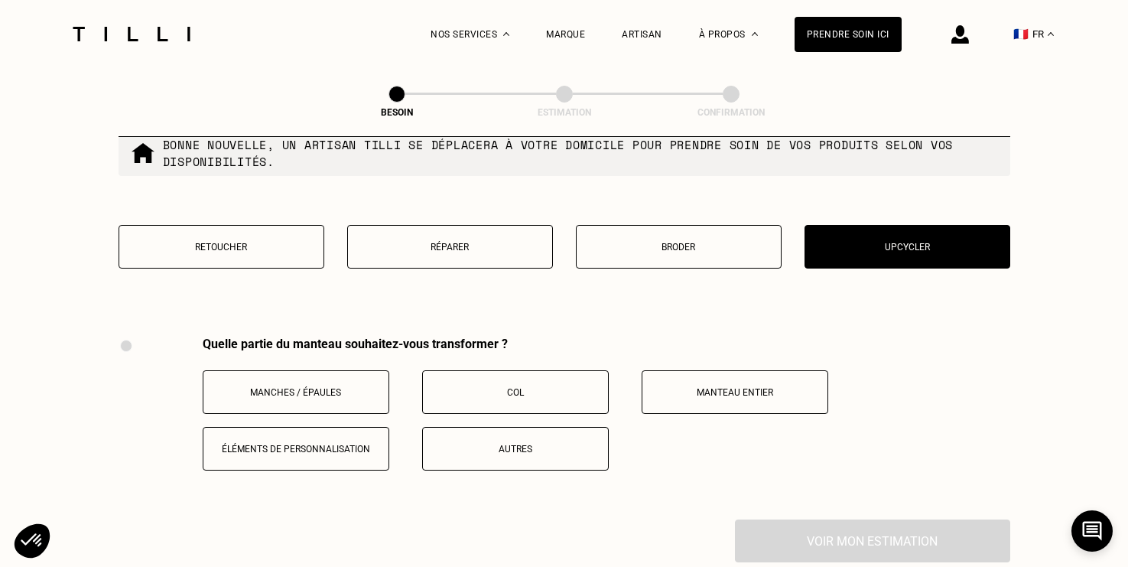
scroll to position [2824, 0]
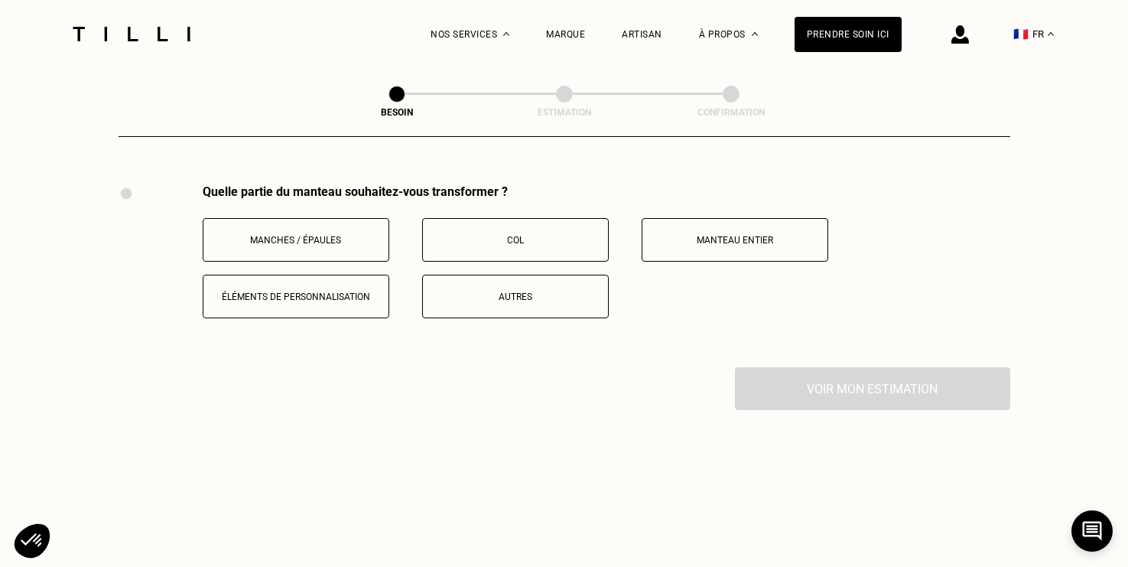
click at [578, 291] on p "Autres" at bounding box center [516, 296] width 170 height 11
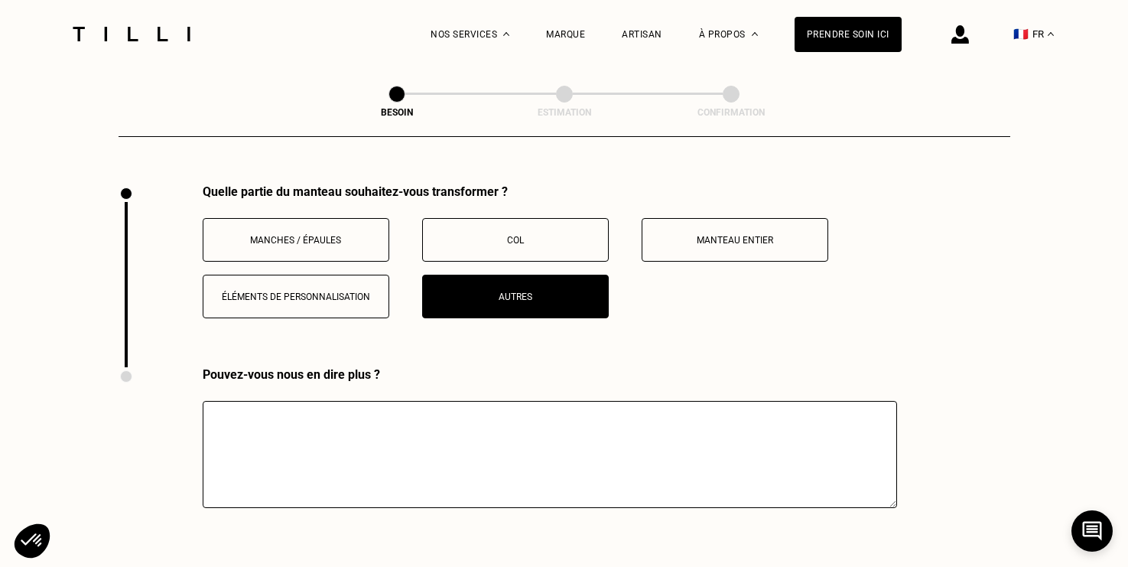
click at [390, 461] on textarea at bounding box center [550, 454] width 695 height 107
type textarea "J"
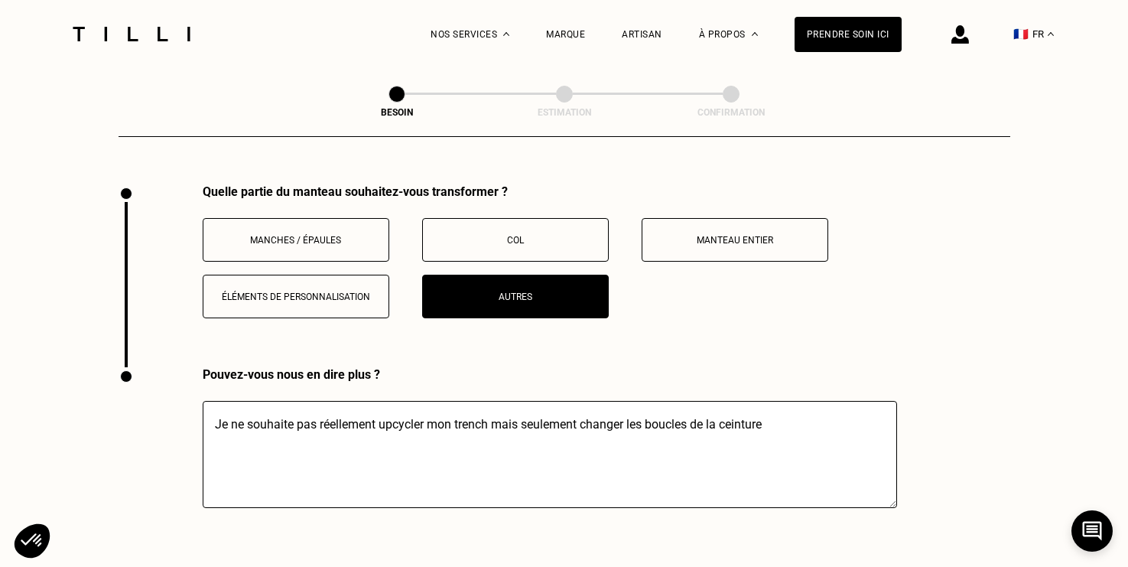
click at [496, 411] on textarea "Je ne souhaite pas réellement upcycler mon trench mais seulement changer les bo…" at bounding box center [550, 454] width 695 height 107
click at [425, 448] on textarea "Je ne souhaite pas réellement upcycler mon trench (il s'agit d'un trench vintag…" at bounding box center [550, 454] width 695 height 107
click at [273, 427] on textarea "Je ne souhaite pas réellement upcycler mon trench (il s'agit d'un trench vintag…" at bounding box center [550, 454] width 695 height 107
click at [390, 427] on textarea "Je ne souhaite pas réellement upcycler mon trench (il s'agit d'un trench vintag…" at bounding box center [550, 454] width 695 height 107
click at [264, 431] on textarea "Je ne souhaite pas réellement upcycler mon trench (il s'agit d'un trench vintag…" at bounding box center [550, 454] width 695 height 107
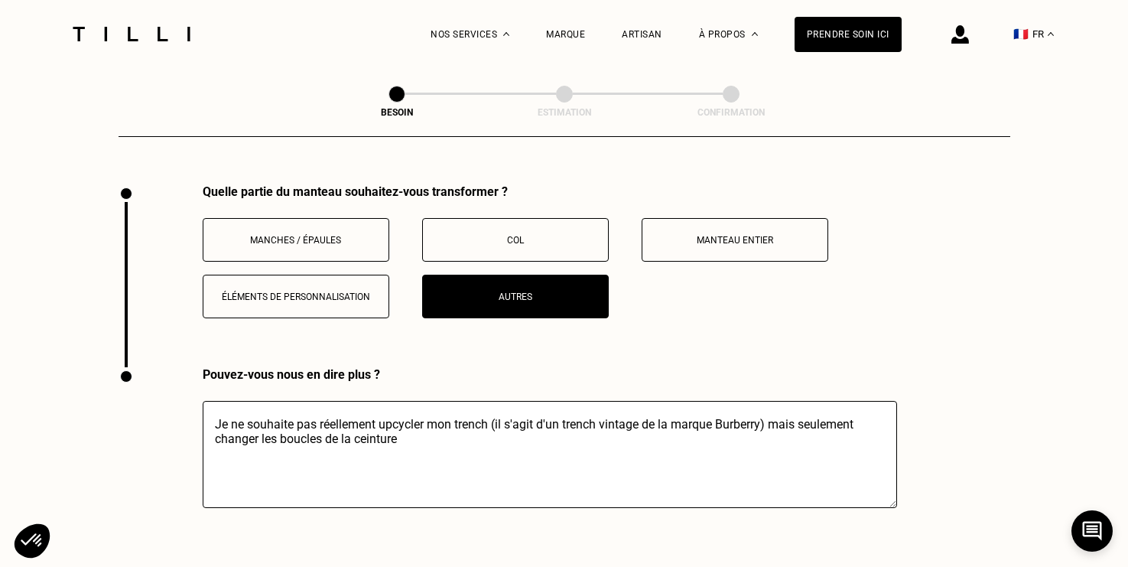
click at [264, 431] on textarea "Je ne souhaite pas réellement upcycler mon trench (il s'agit d'un trench vintag…" at bounding box center [550, 454] width 695 height 107
click at [409, 424] on textarea "Je ne souhaite pas réellement upcycler mon trench (il s'agit d'un trench vintag…" at bounding box center [550, 454] width 695 height 107
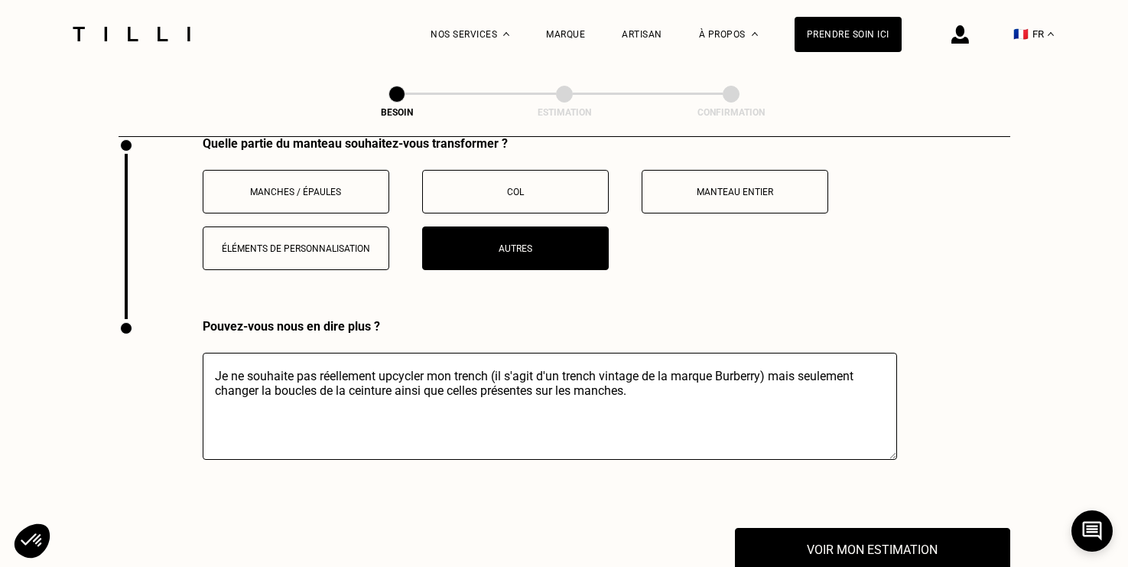
scroll to position [2900, 0]
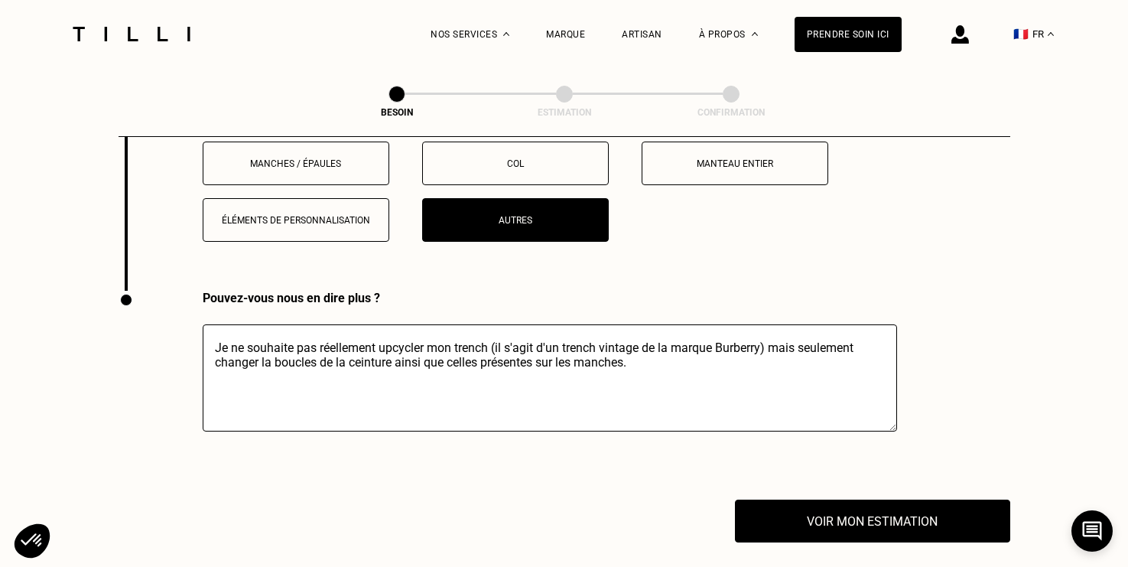
click at [868, 334] on textarea "Je ne souhaite pas réellement upcycler mon trench (il s'agit d'un trench vintag…" at bounding box center [550, 377] width 695 height 107
click at [800, 343] on textarea "Je ne souhaite pas réellement upcycler mon trench (il s'agit d'un trench vintag…" at bounding box center [550, 377] width 695 height 107
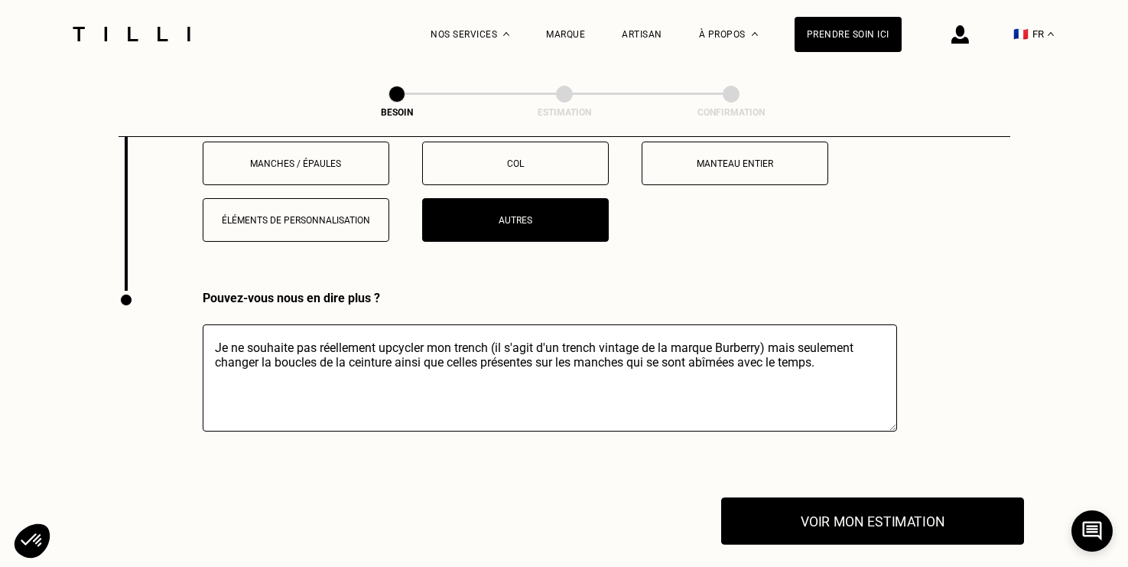
type textarea "Je ne souhaite pas réellement upcycler mon trench (il s'agit d'un trench vintag…"
click at [887, 497] on button "Voir mon estimation" at bounding box center [872, 520] width 303 height 47
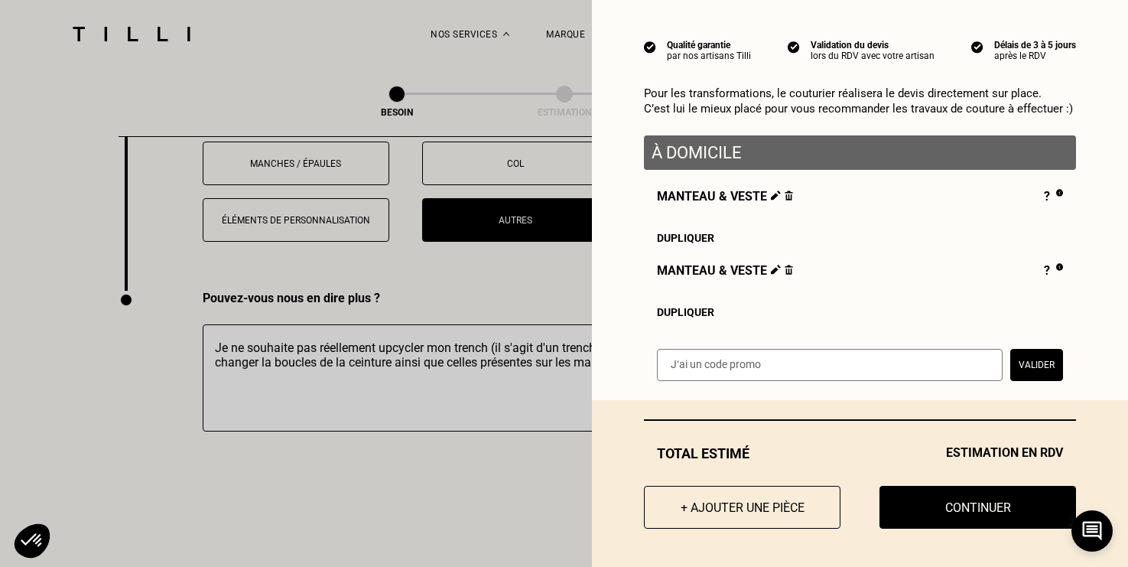
scroll to position [119, 0]
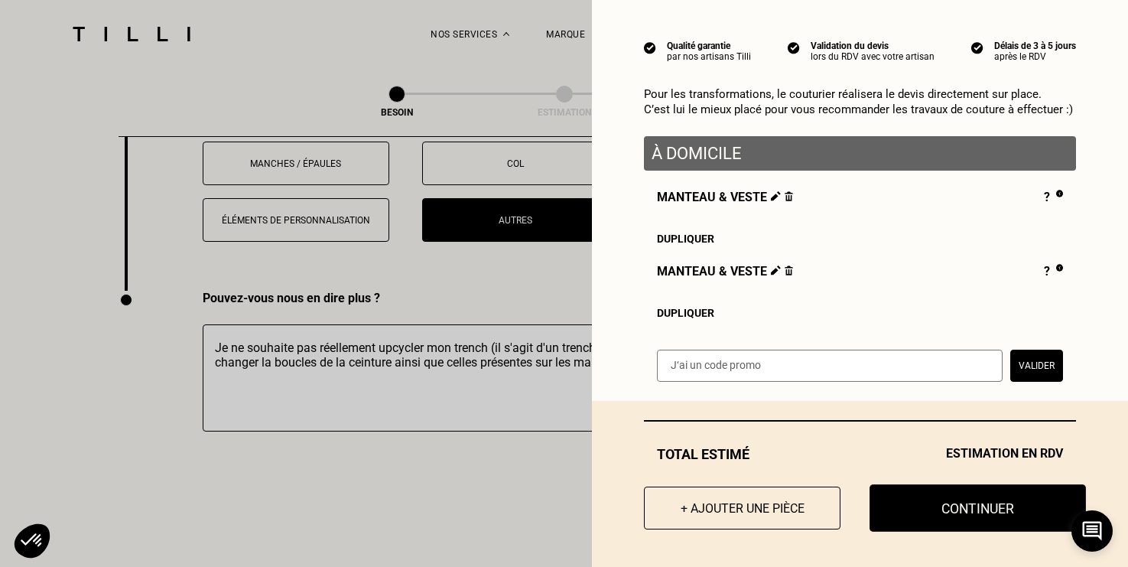
click at [951, 507] on button "Continuer" at bounding box center [978, 507] width 217 height 47
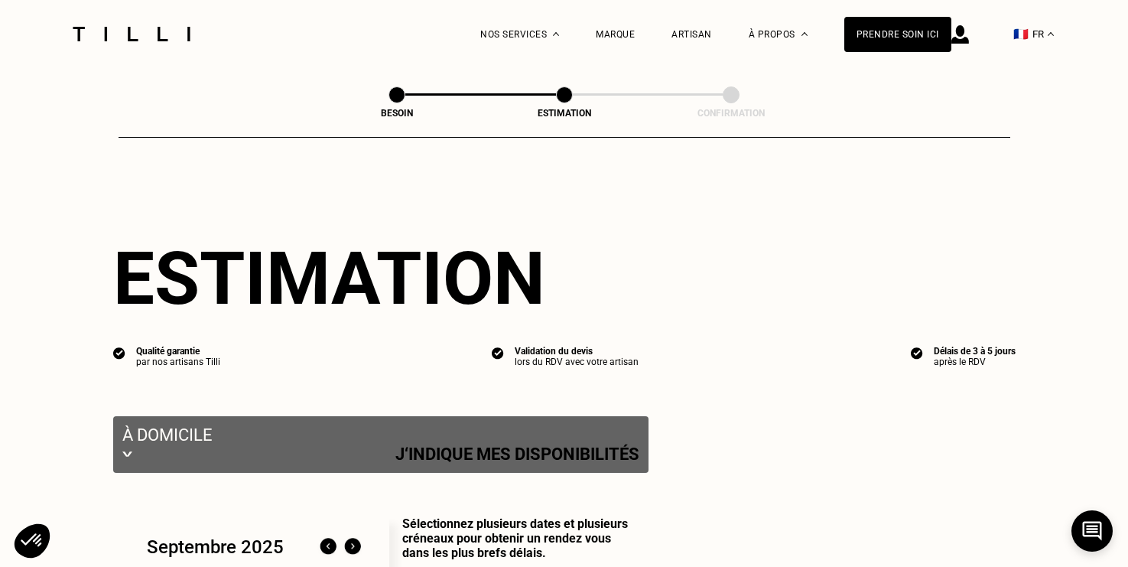
select select "FR"
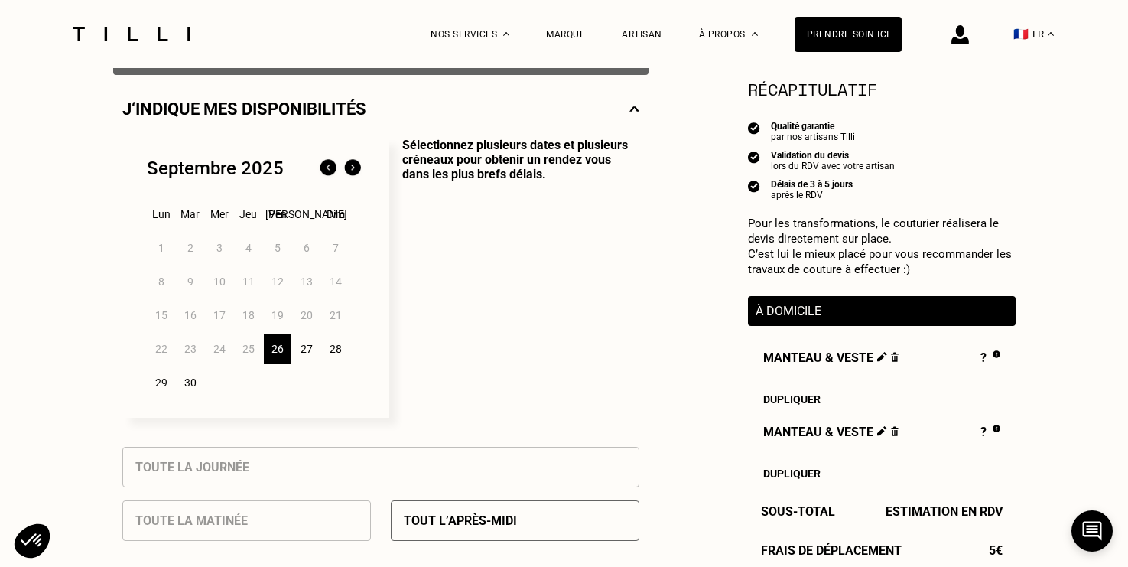
scroll to position [357, 0]
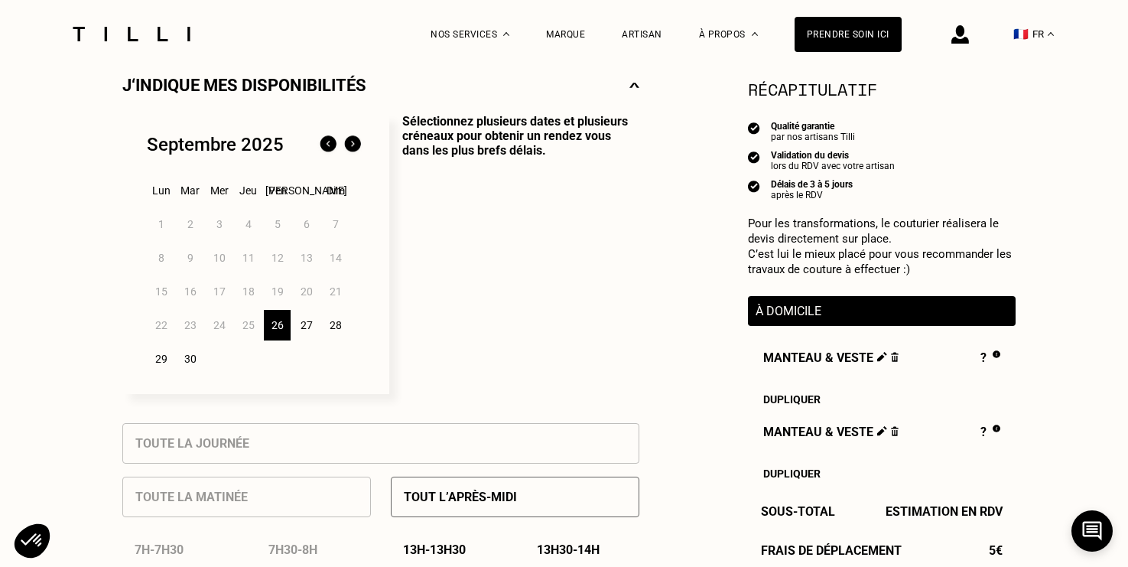
click at [360, 140] on img at bounding box center [352, 144] width 24 height 24
click at [282, 256] on div "10" at bounding box center [277, 258] width 27 height 31
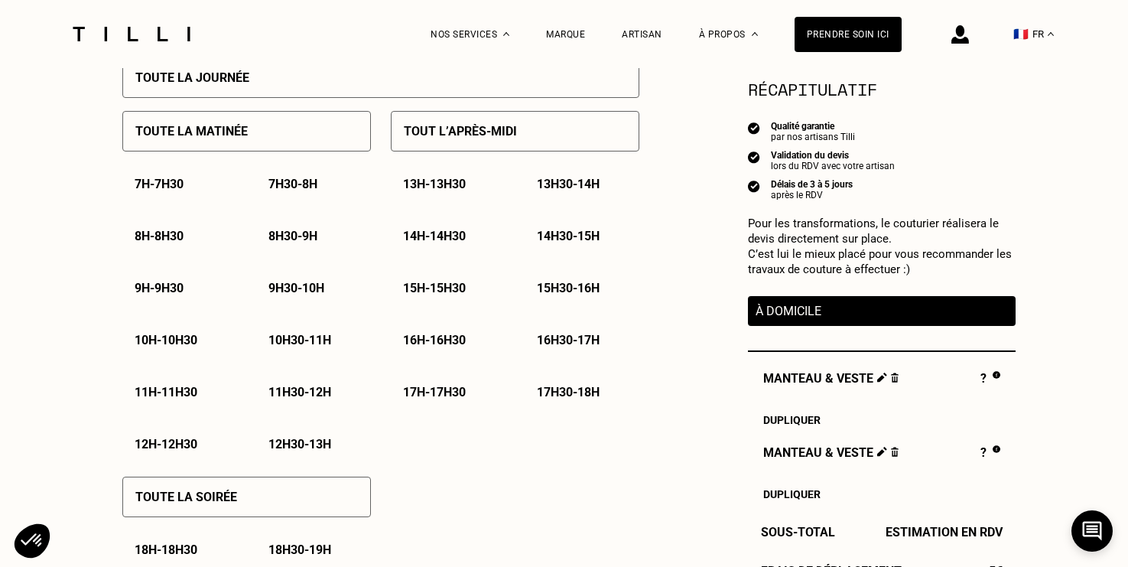
scroll to position [719, 0]
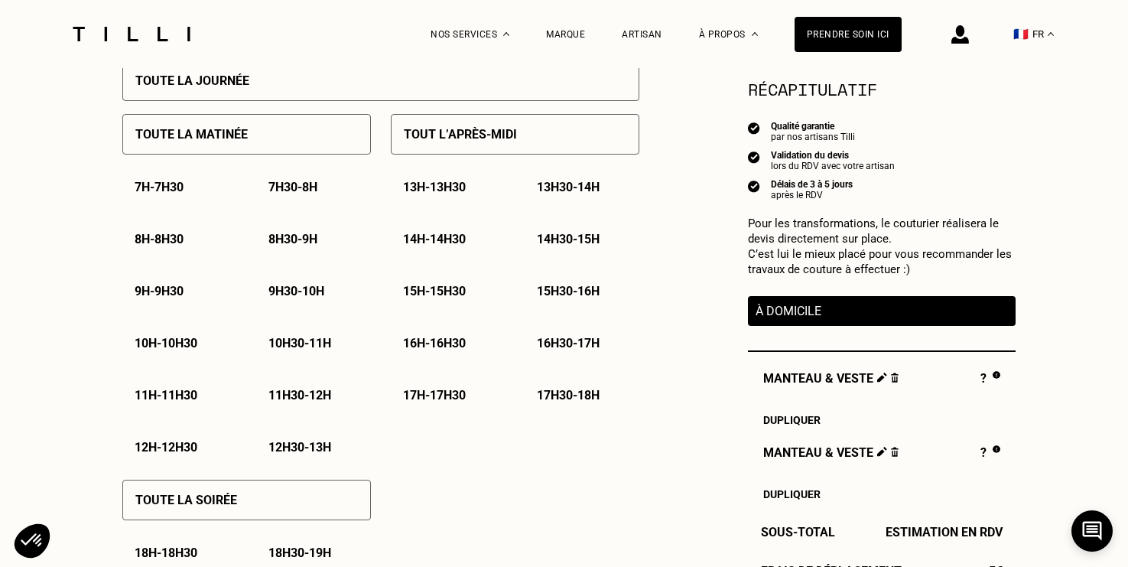
click at [468, 136] on p "Tout l’après-midi" at bounding box center [460, 134] width 113 height 15
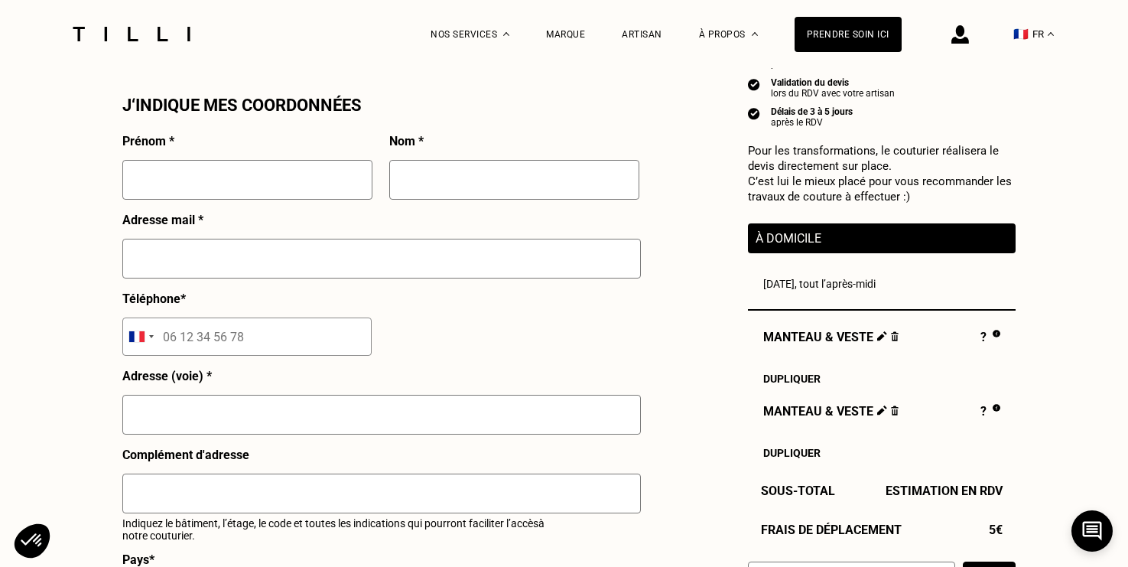
scroll to position [1418, 0]
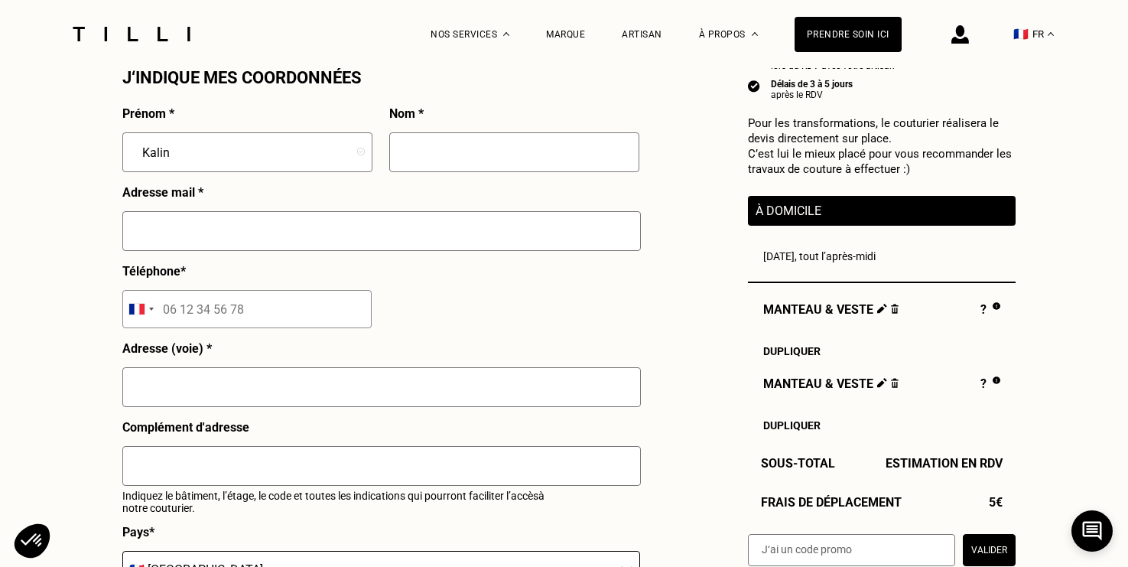
click at [278, 156] on input "Kalin" at bounding box center [247, 152] width 250 height 40
type input "[PERSON_NAME]"
type input "Esmein"
type input "[PERSON_NAME][EMAIL_ADDRESS][DOMAIN_NAME]"
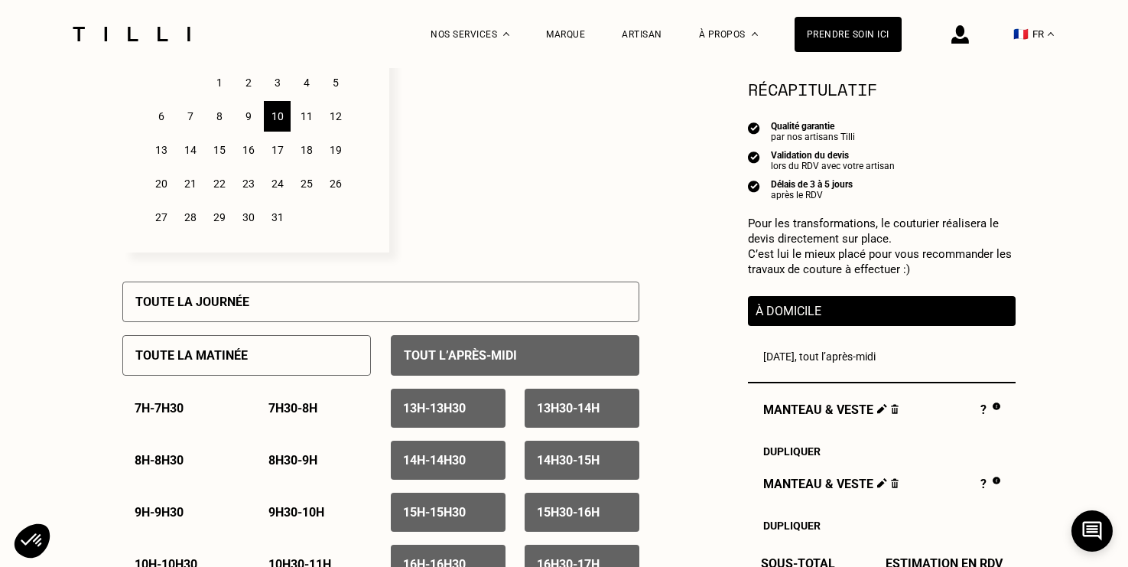
scroll to position [392, 0]
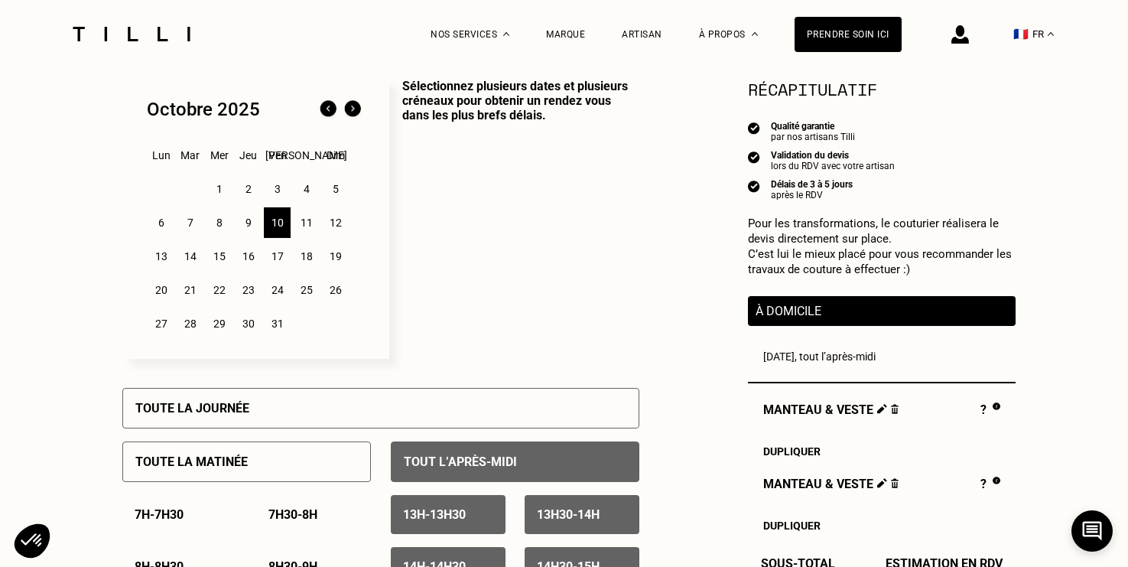
click at [541, 303] on p "Sélectionnez plusieurs dates et plusieurs créneaux pour obtenir un rendez vous …" at bounding box center [514, 219] width 250 height 280
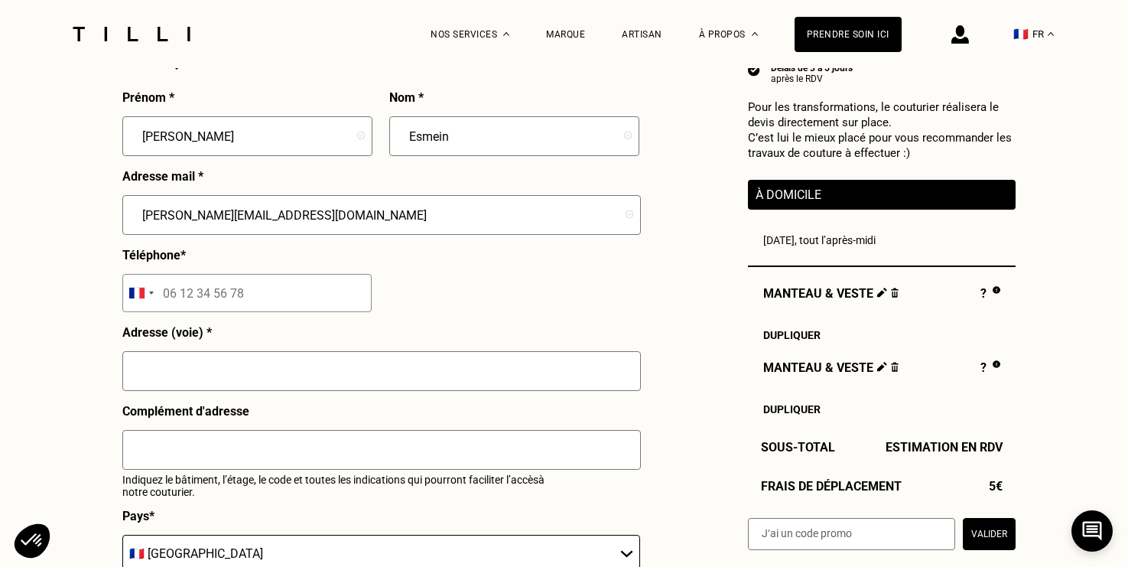
scroll to position [1420, 0]
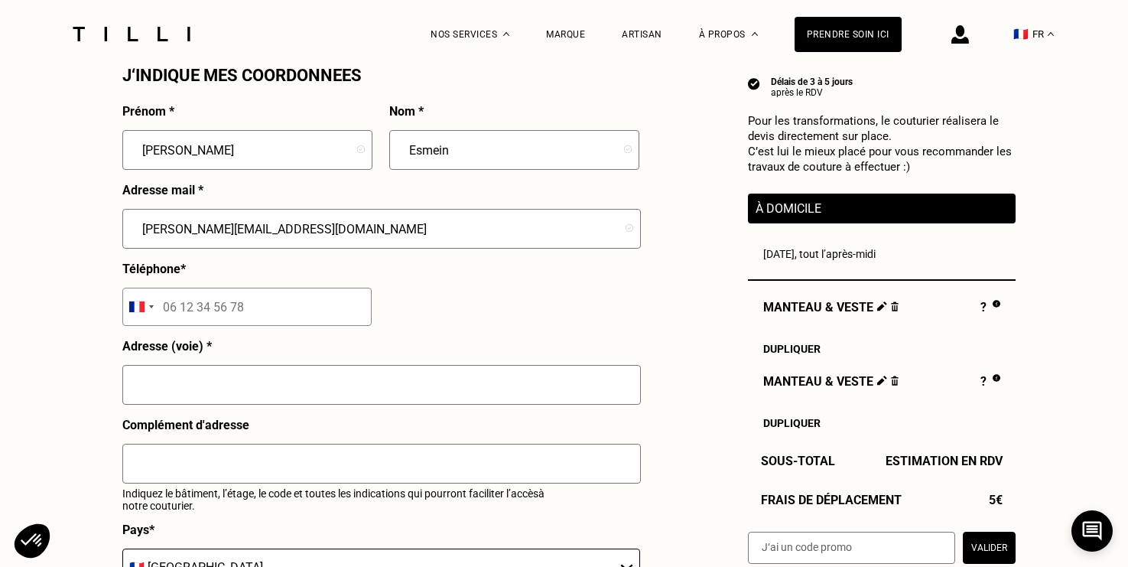
click at [292, 303] on input "tel" at bounding box center [246, 307] width 249 height 38
type input "07 72 41 96 18"
click at [286, 360] on div "Adresse (voie) *" at bounding box center [381, 378] width 519 height 79
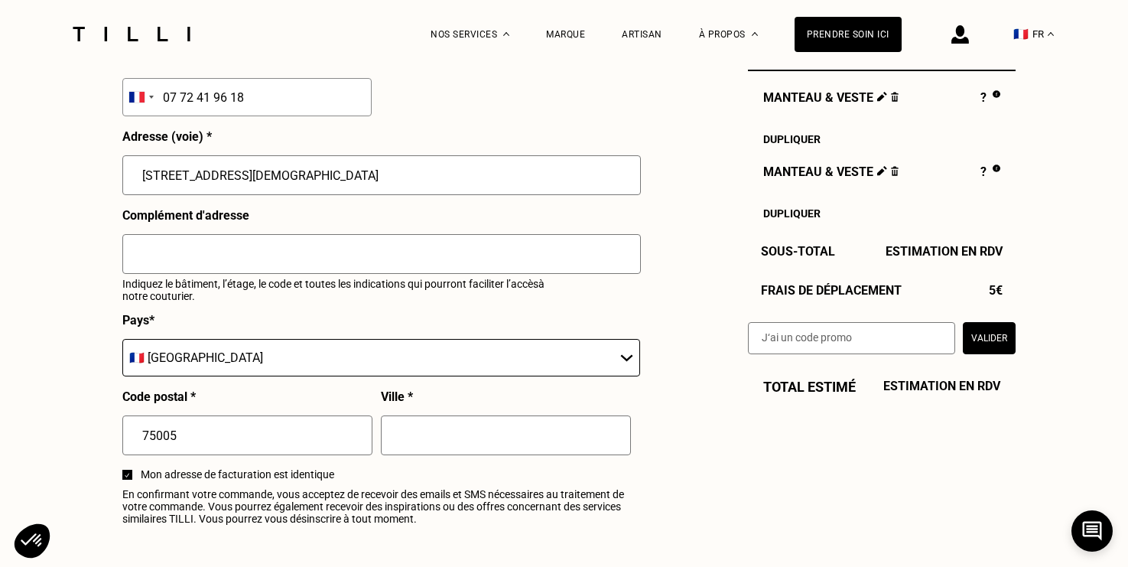
scroll to position [1633, 0]
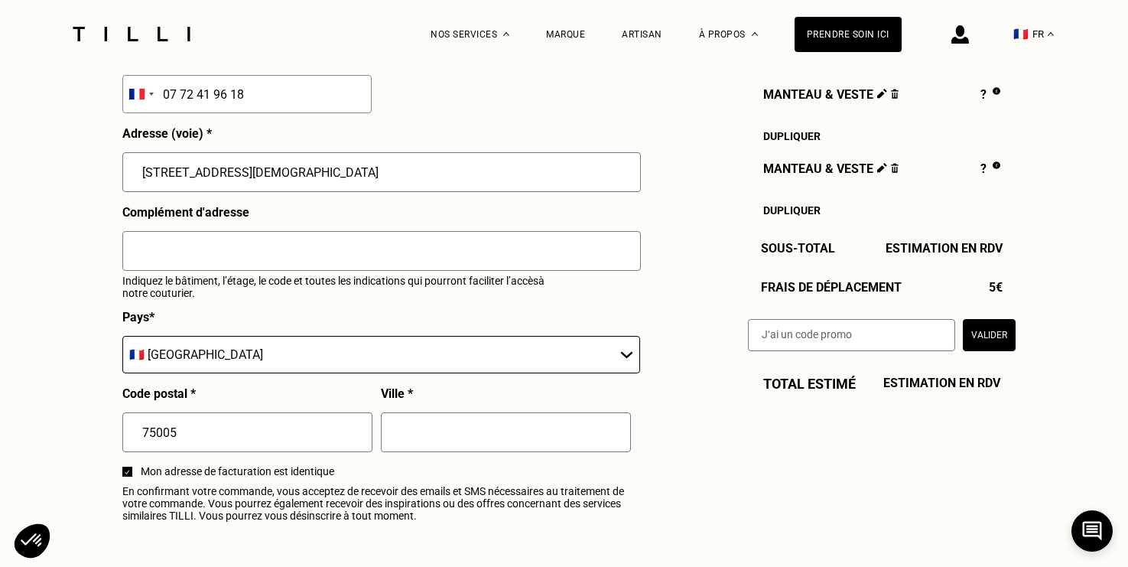
type input "[STREET_ADDRESS][DEMOGRAPHIC_DATA]"
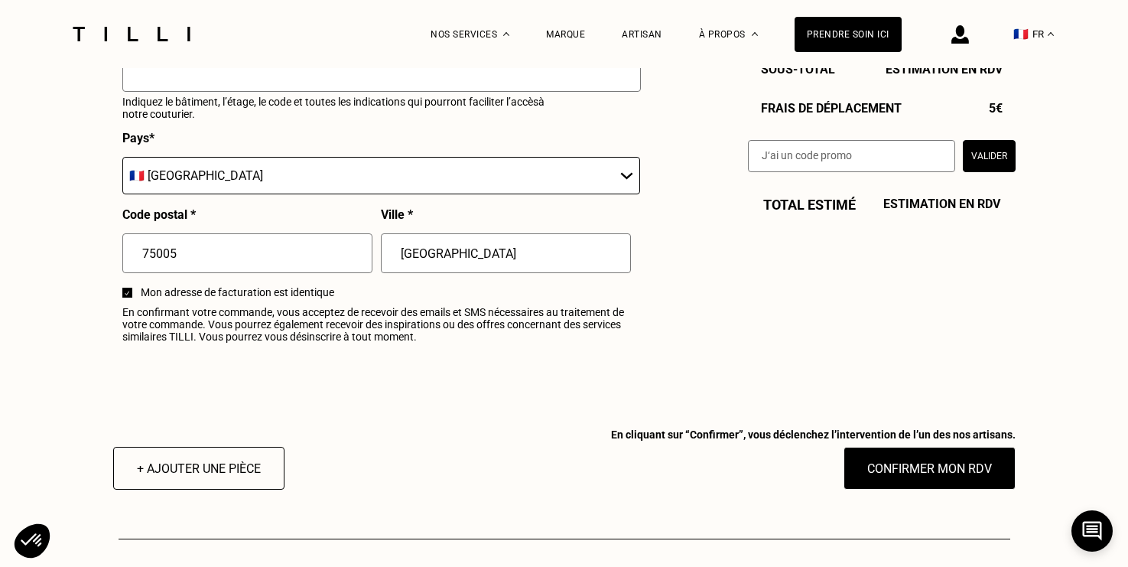
scroll to position [1813, 0]
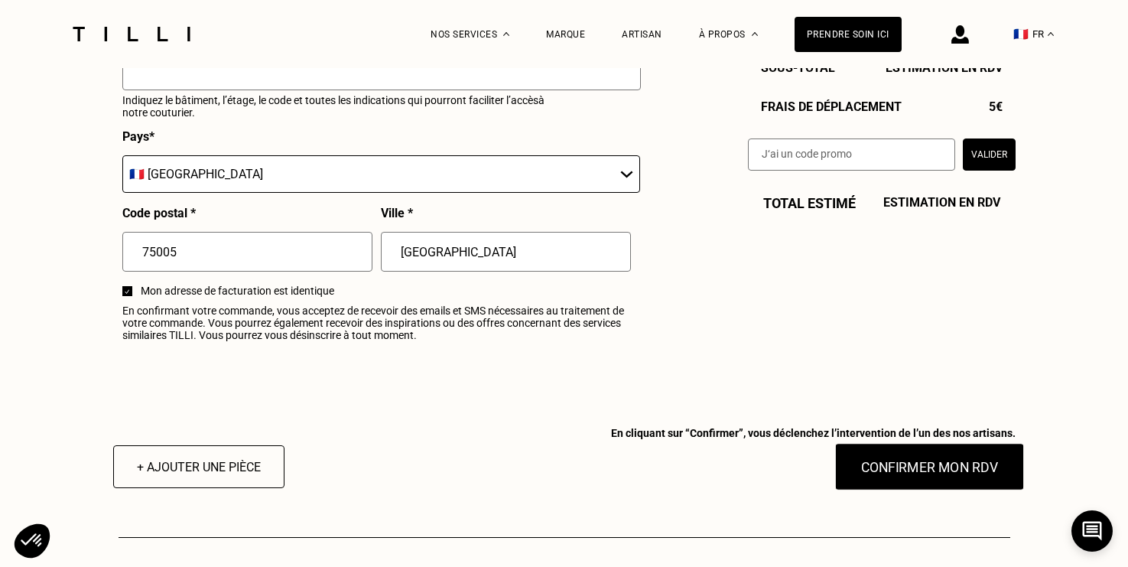
type input "[GEOGRAPHIC_DATA]"
click at [893, 459] on button "Confirmer mon RDV" at bounding box center [930, 466] width 190 height 47
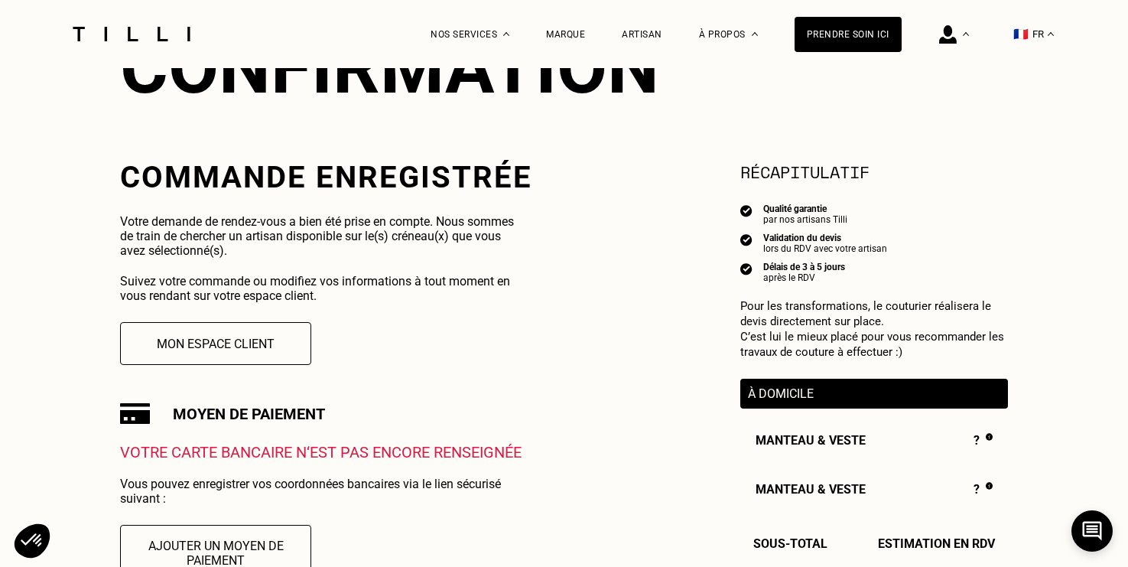
scroll to position [208, 0]
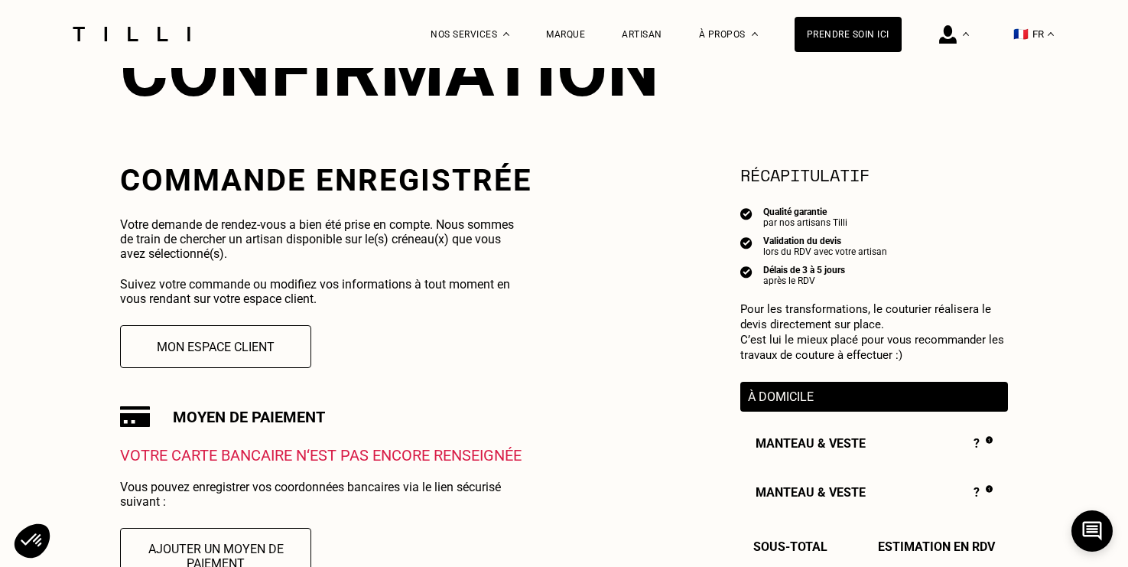
drag, startPoint x: 414, startPoint y: 260, endPoint x: 455, endPoint y: 246, distance: 43.5
click at [455, 246] on p "Votre demande de rendez-vous a bien été prise en compte. Nous sommes de train d…" at bounding box center [324, 239] width 408 height 44
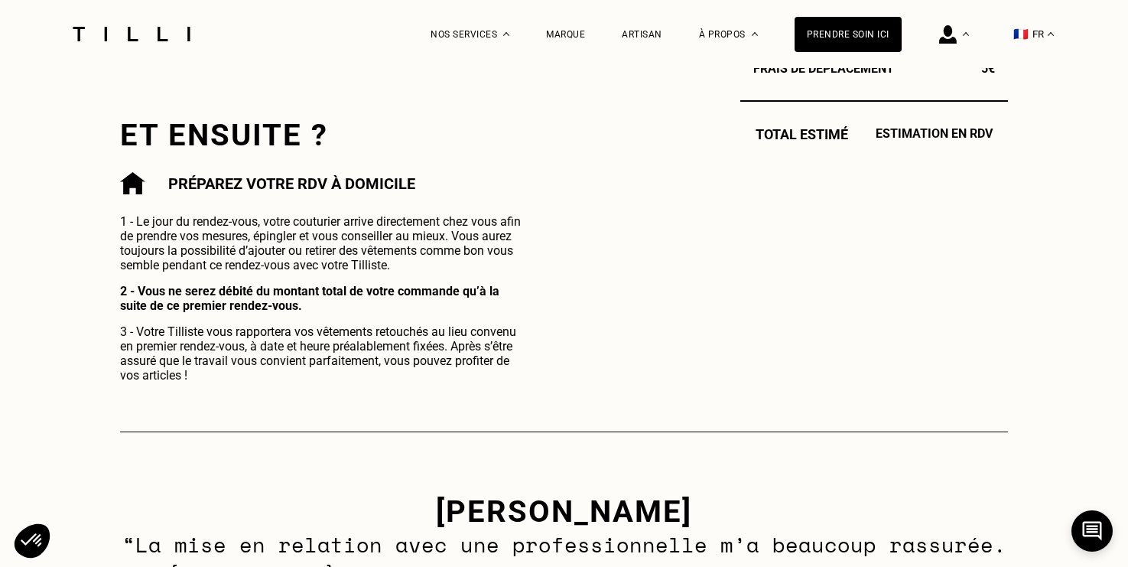
scroll to position [730, 0]
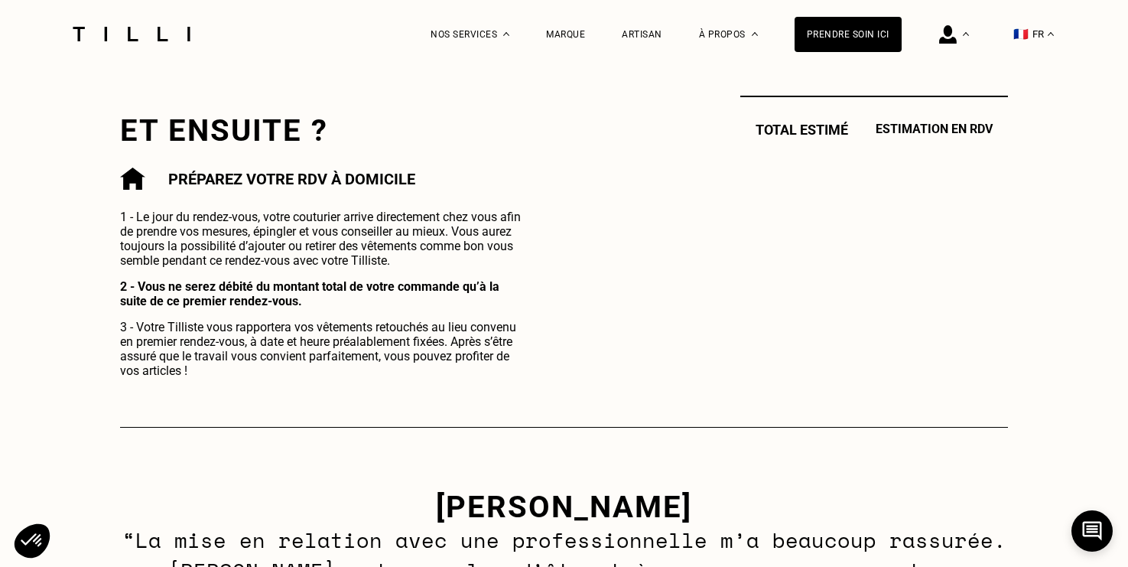
drag, startPoint x: 445, startPoint y: 257, endPoint x: 454, endPoint y: 274, distance: 18.8
click at [454, 275] on div "1 - Le jour du rendez-vous, votre couturier arrive directement chez vous afin d…" at bounding box center [324, 294] width 408 height 168
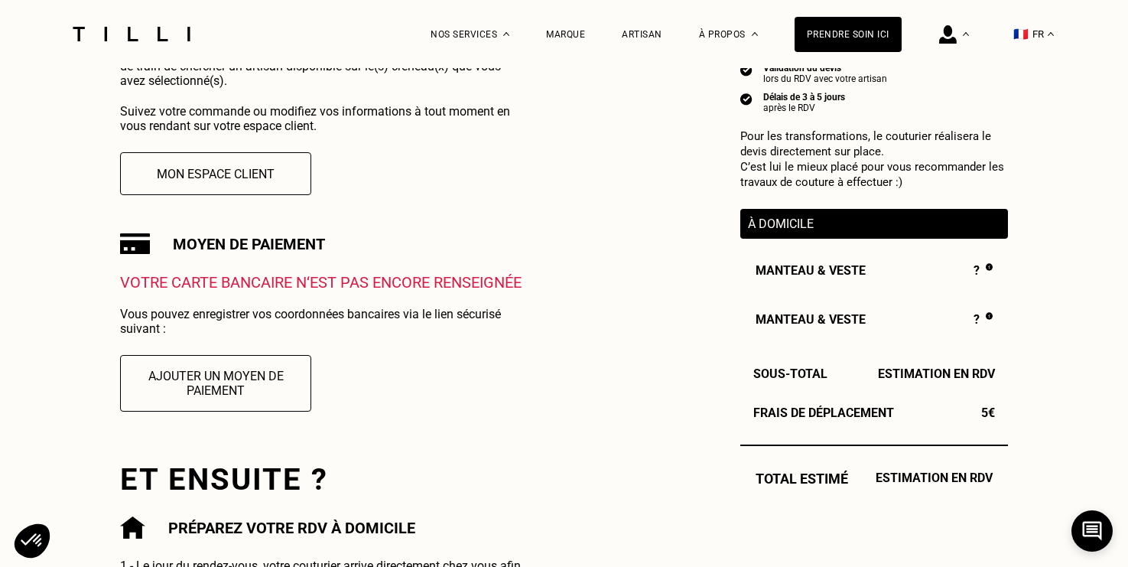
scroll to position [449, 0]
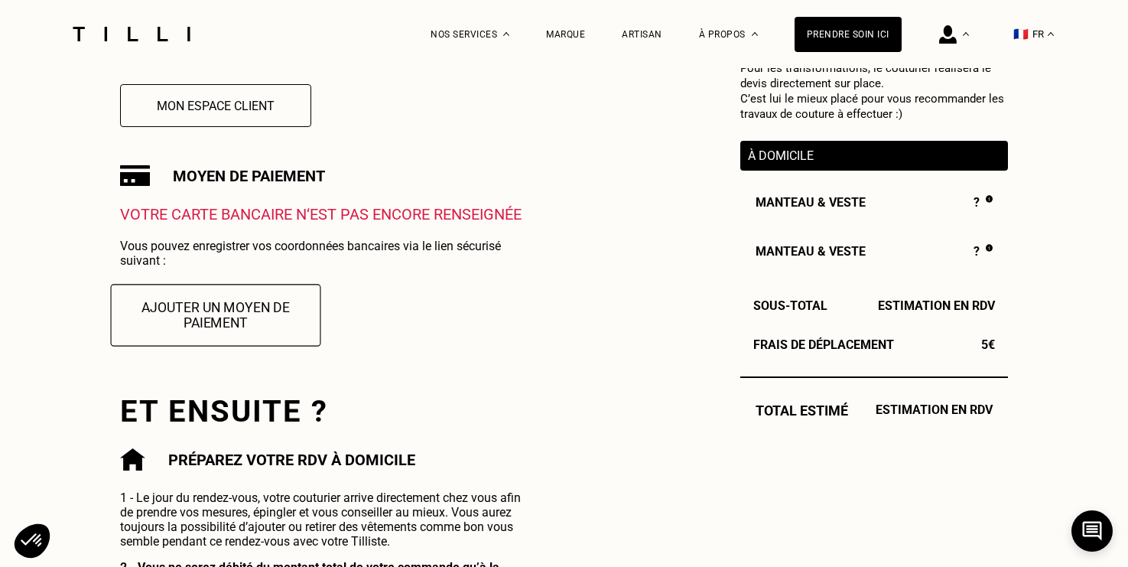
click at [239, 298] on button "Ajouter un moyen de paiement" at bounding box center [216, 315] width 210 height 62
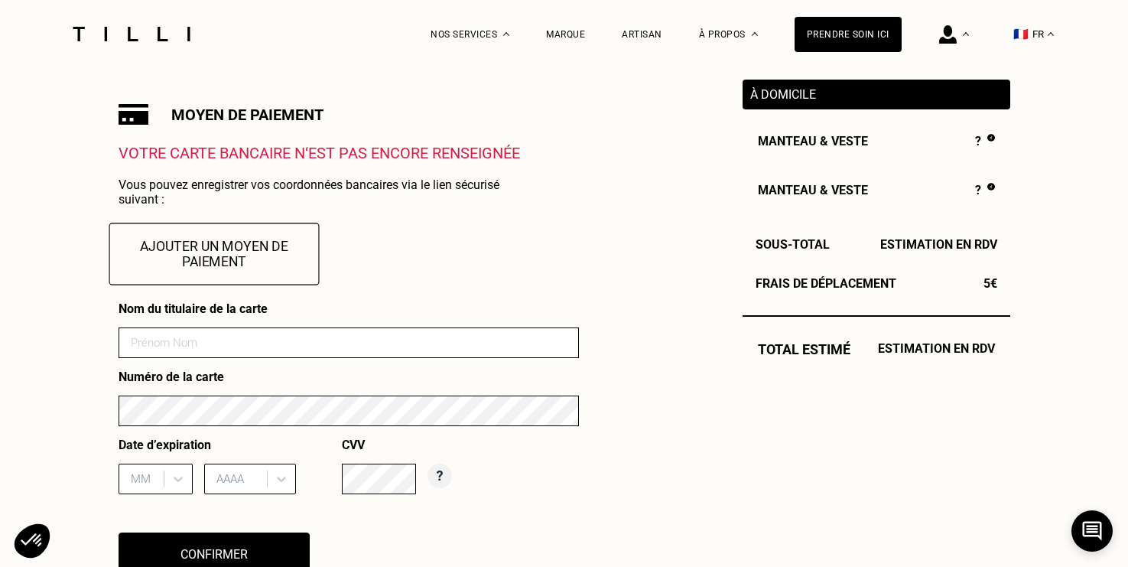
scroll to position [617, 0]
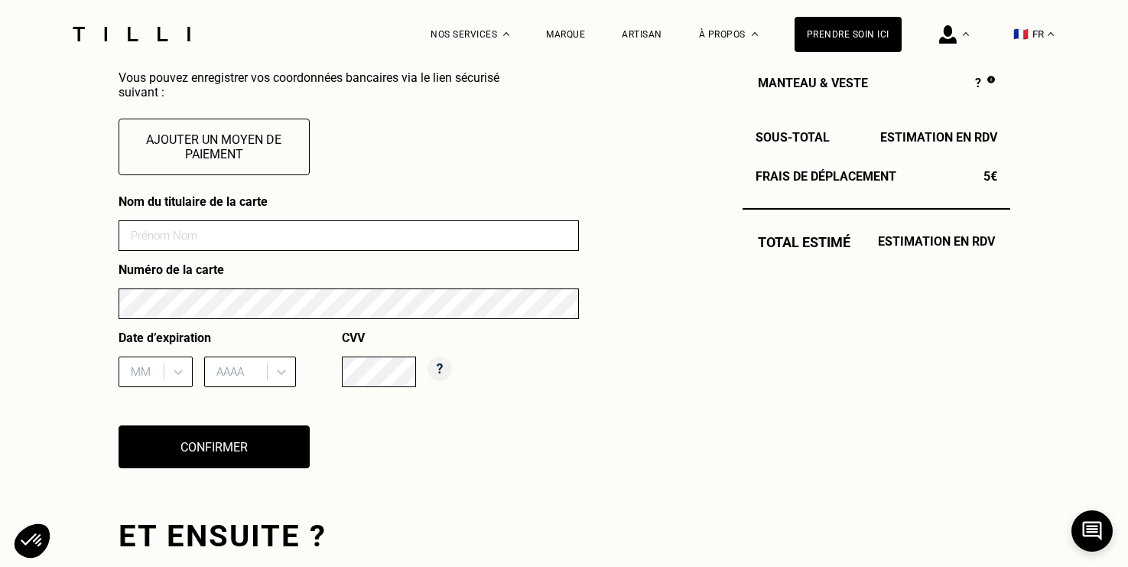
click at [228, 220] on input at bounding box center [349, 235] width 461 height 31
type input "Esmein"
type input "10/28"
click at [278, 336] on p "Date d’expiration" at bounding box center [230, 338] width 223 height 15
type input "[PERSON_NAME]"
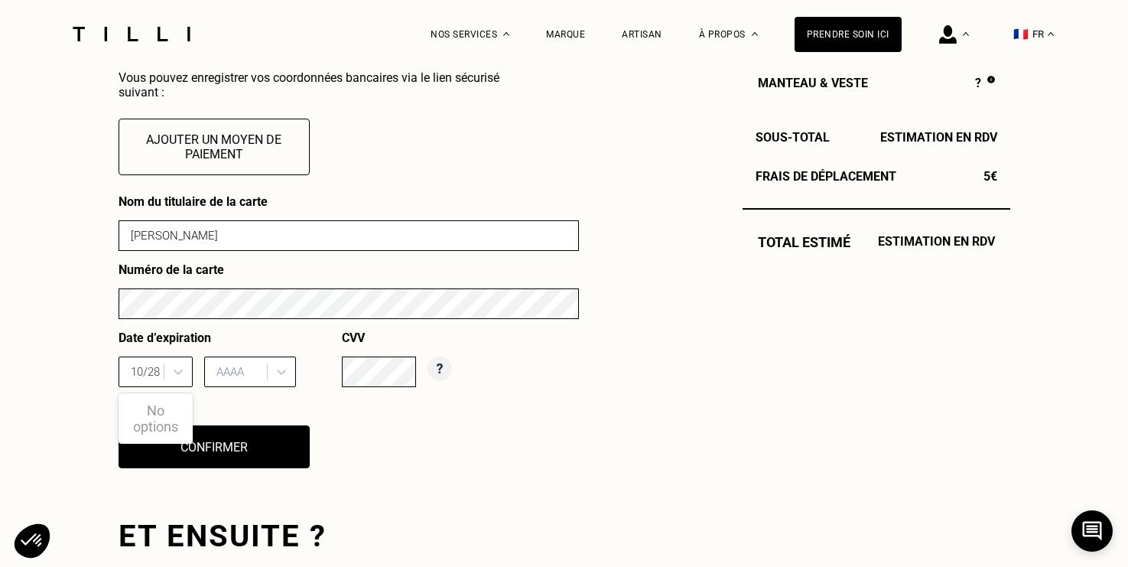
click at [428, 158] on div "Votre carte bancaire n‘est pas encore renseignée Vous pouvez enregistrer vos co…" at bounding box center [349, 262] width 461 height 451
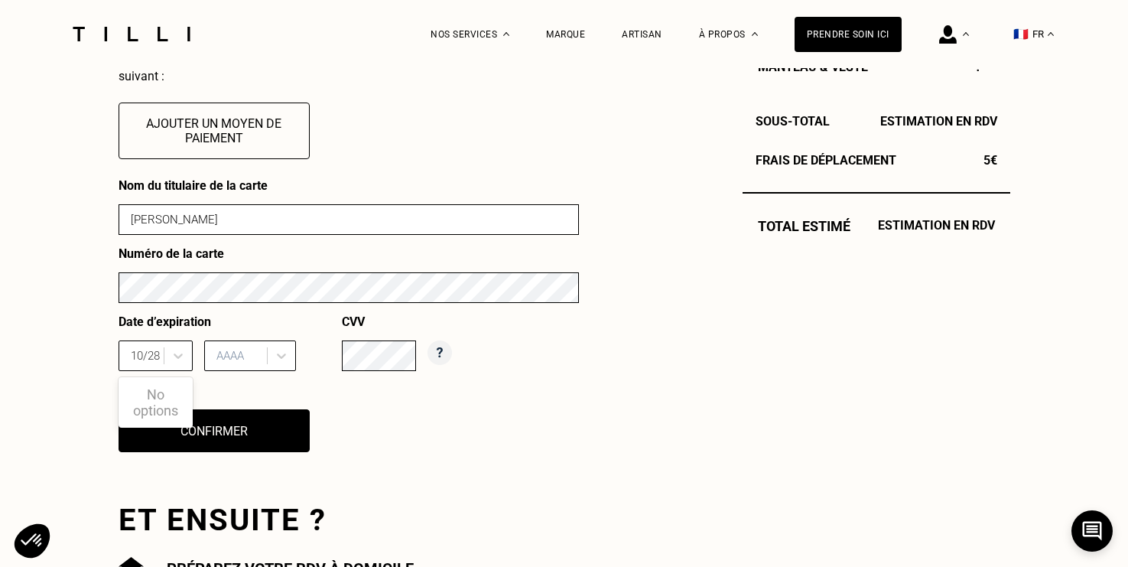
scroll to position [642, 0]
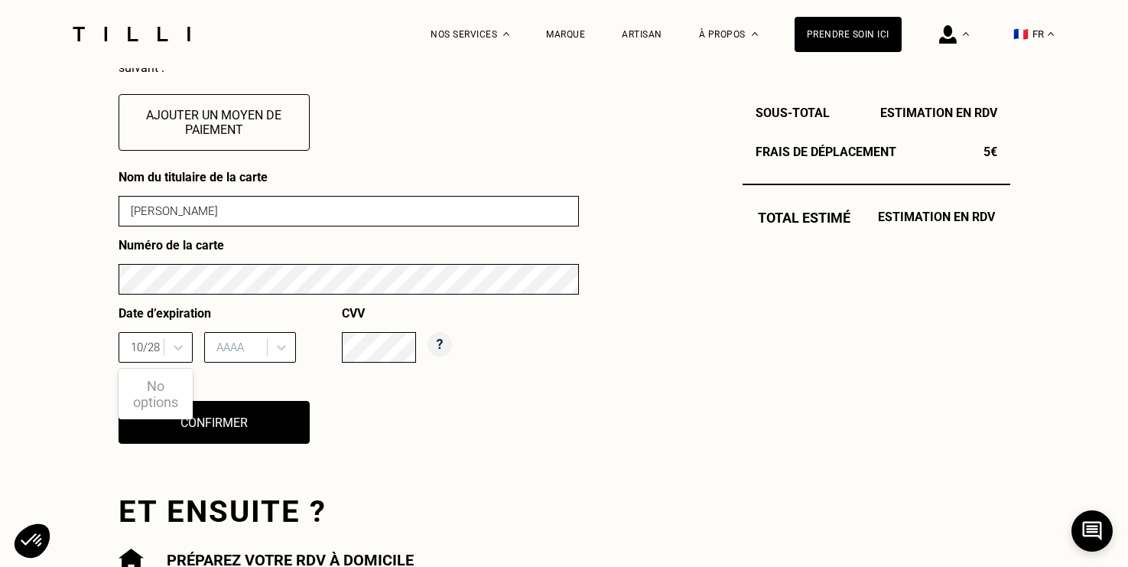
click at [425, 385] on div "Nom du titulaire de la carte [PERSON_NAME] Numéro de la carte Date d’expiration…" at bounding box center [349, 316] width 461 height 293
click at [183, 341] on icon at bounding box center [178, 347] width 15 height 15
click at [158, 351] on div "option , selected. Select is focused ,type to refine list, press Down to open t…" at bounding box center [156, 347] width 74 height 31
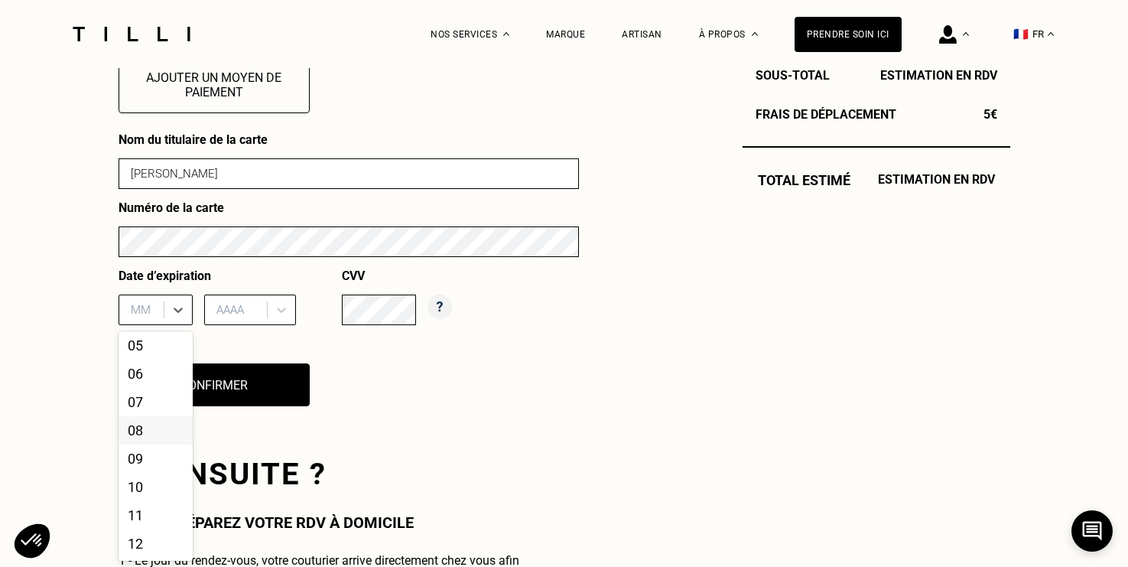
scroll to position [116, 0]
click at [155, 486] on div "10" at bounding box center [156, 487] width 74 height 28
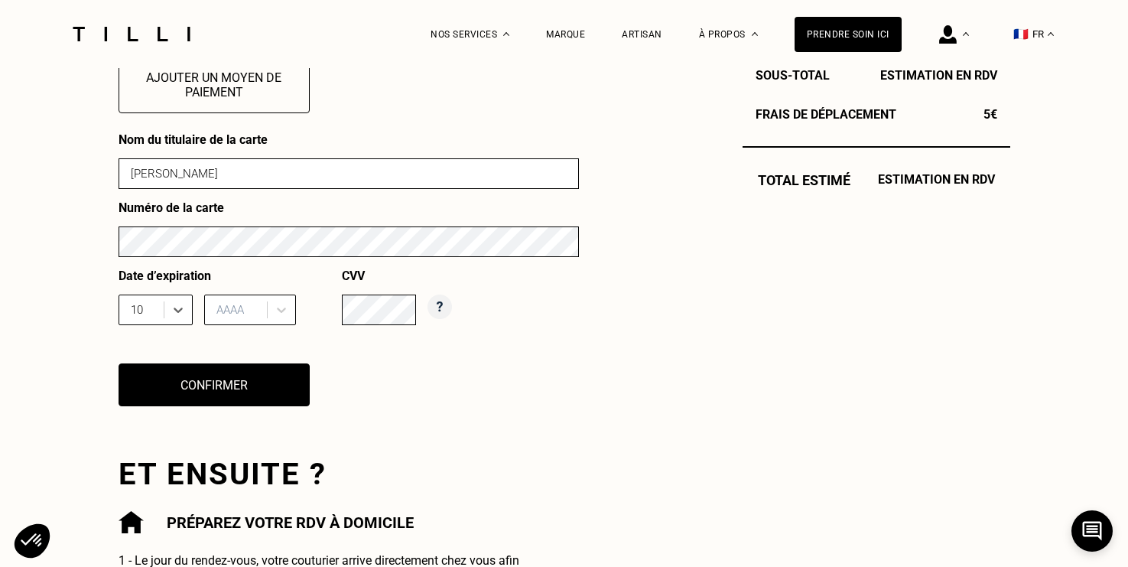
click at [260, 315] on div "AAAA" at bounding box center [238, 309] width 58 height 23
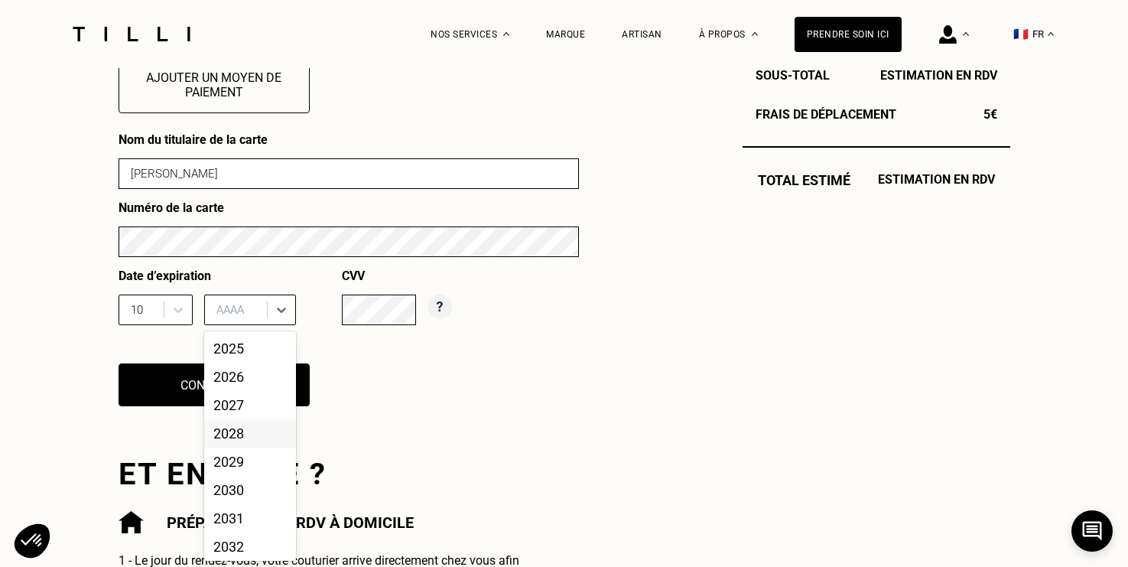
click at [260, 425] on div "2028" at bounding box center [250, 433] width 92 height 28
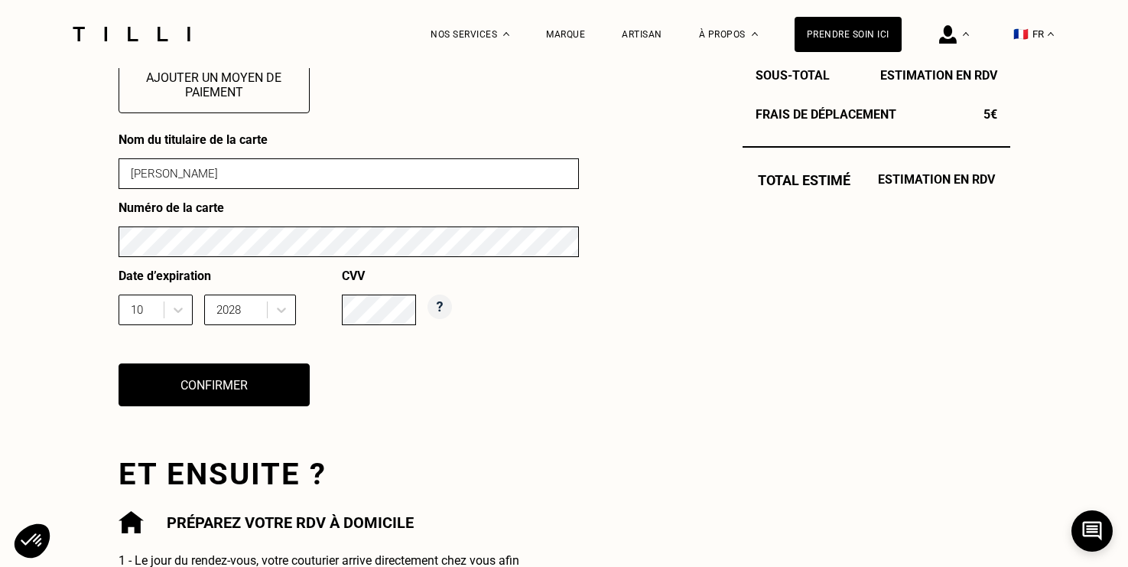
click at [416, 361] on div "Nom du titulaire de la carte [PERSON_NAME] Numéro de la carte Date d’expiration…" at bounding box center [349, 278] width 461 height 293
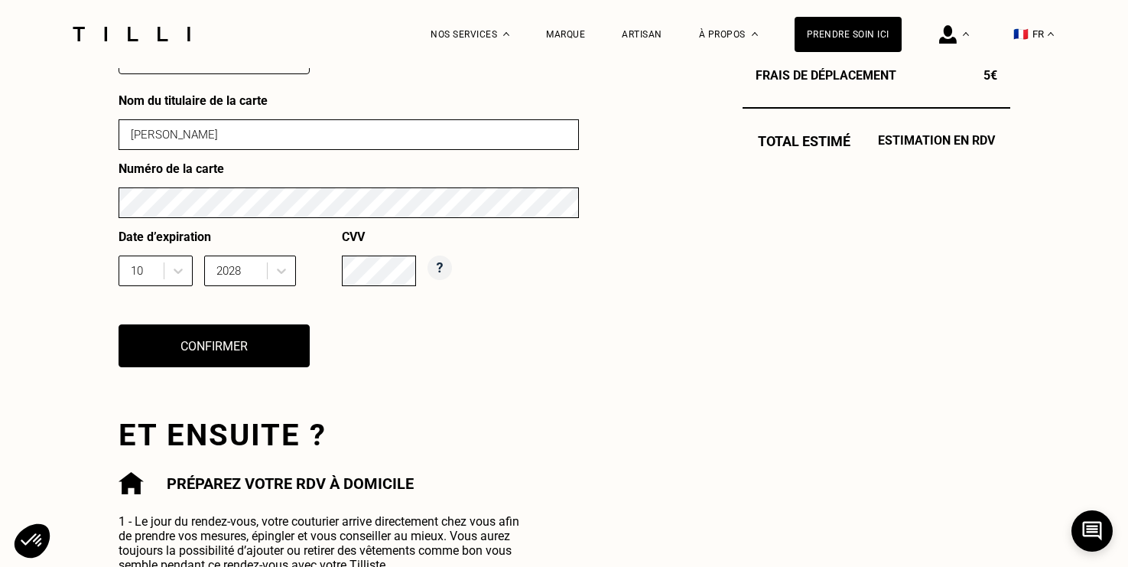
scroll to position [737, 0]
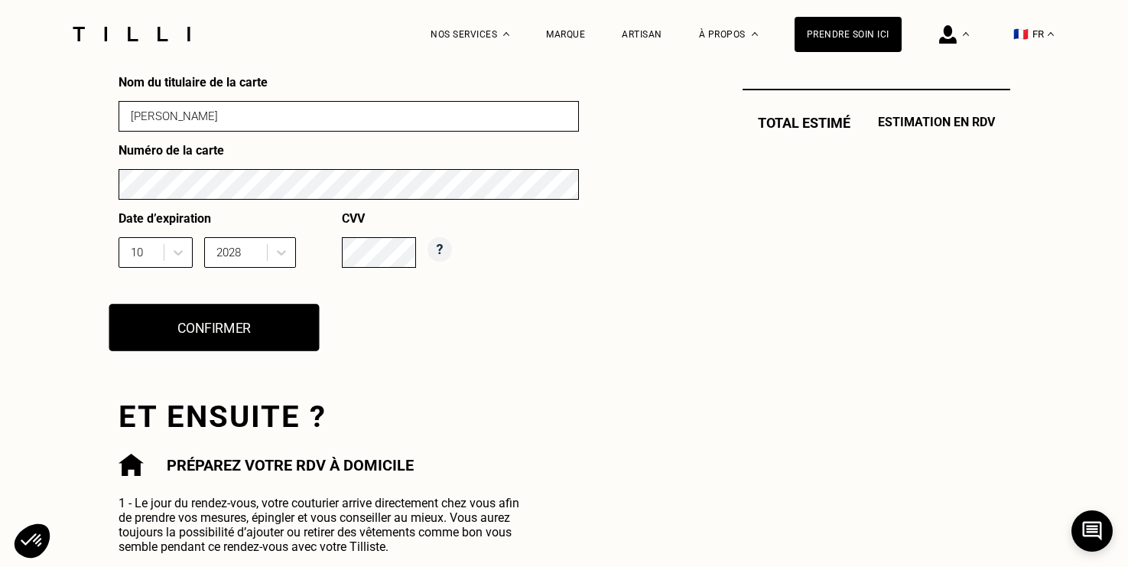
click at [234, 329] on button "Confirmer" at bounding box center [214, 327] width 210 height 47
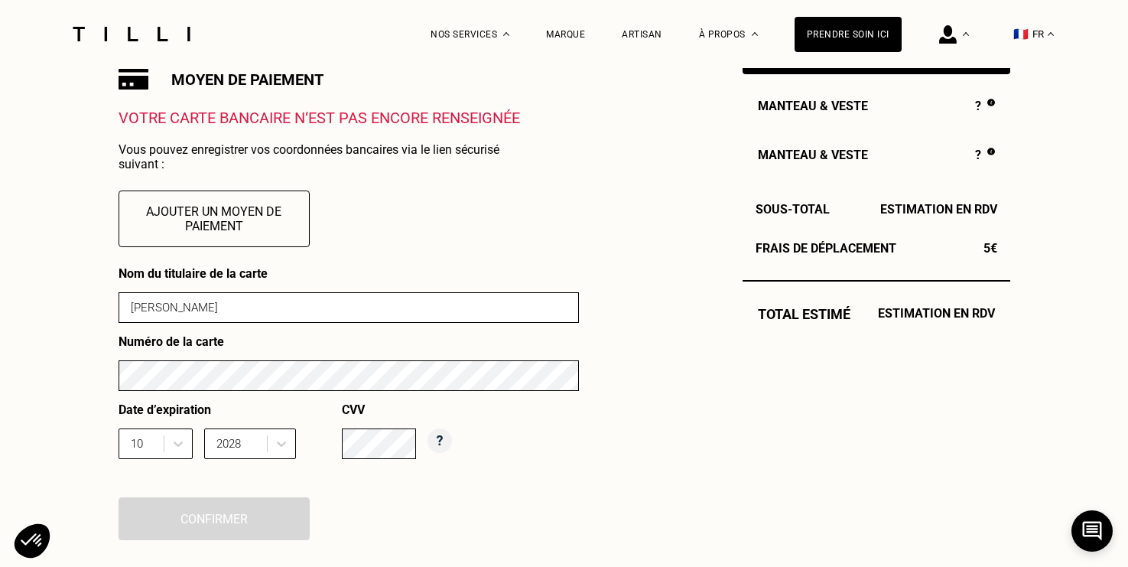
scroll to position [524, 0]
